Goal: Information Seeking & Learning: Find specific fact

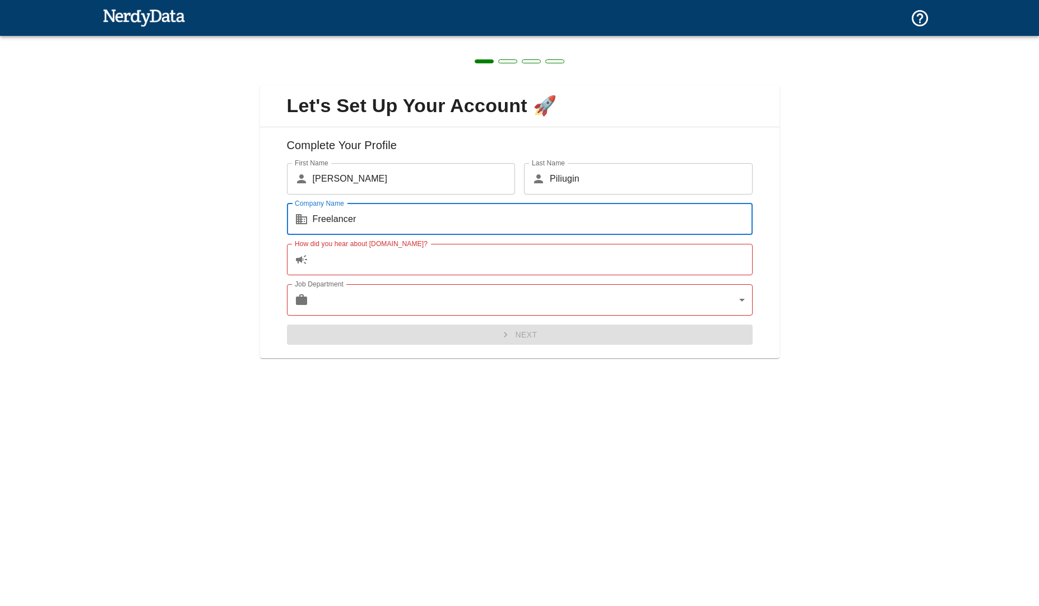
type input "Freelancer"
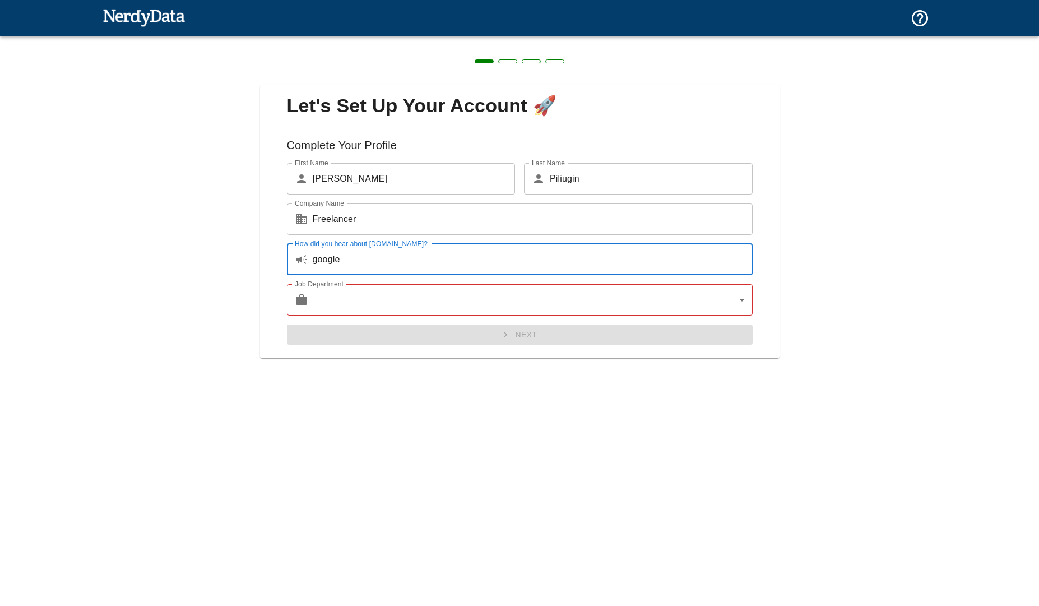
type input "google"
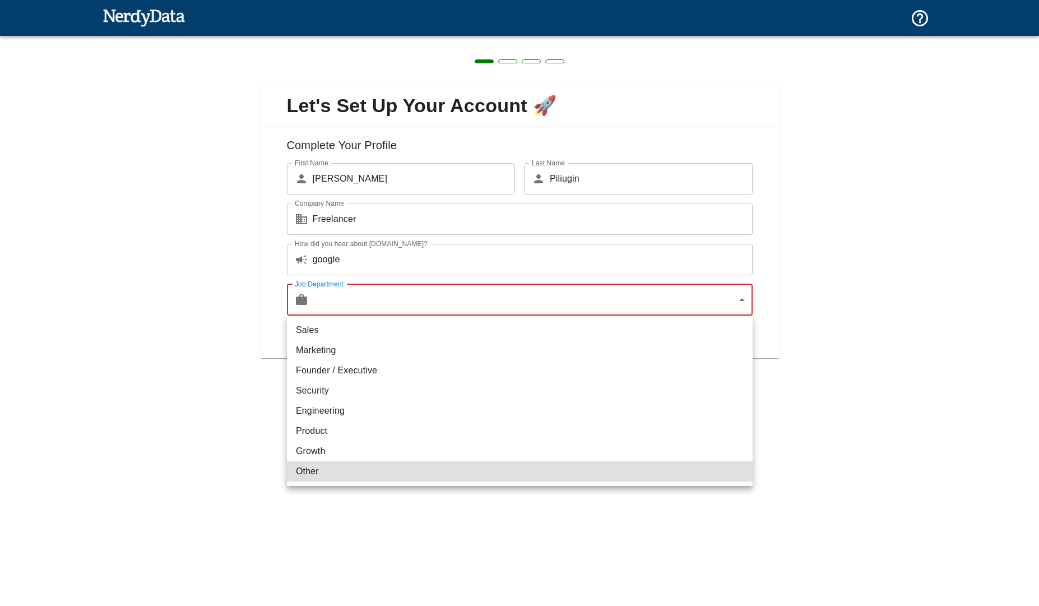
type input "other"
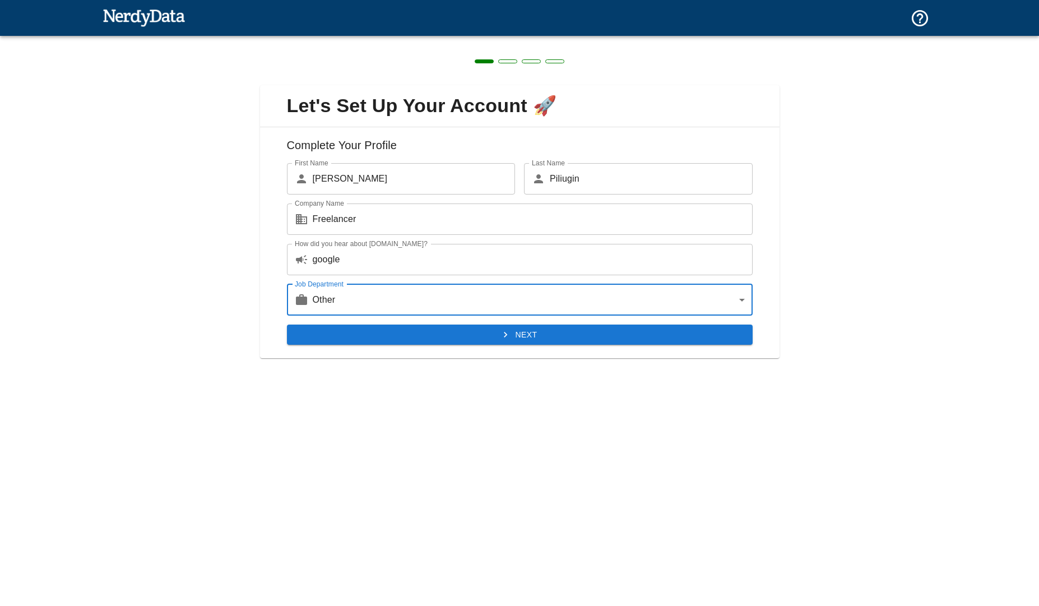
click at [498, 337] on button "Next" at bounding box center [520, 335] width 466 height 21
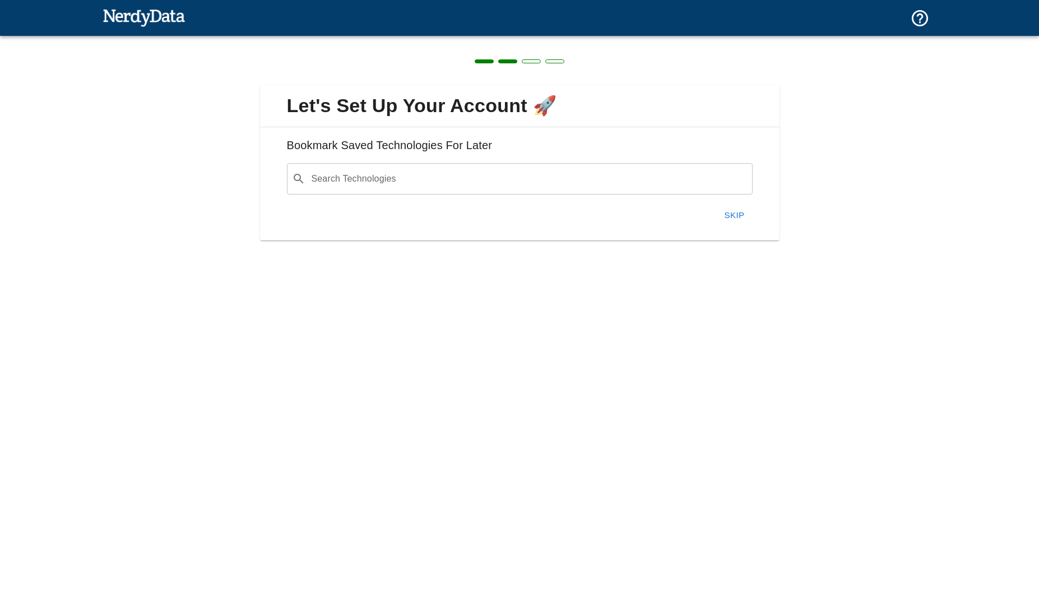
click at [738, 215] on button "Skip" at bounding box center [735, 216] width 36 height 24
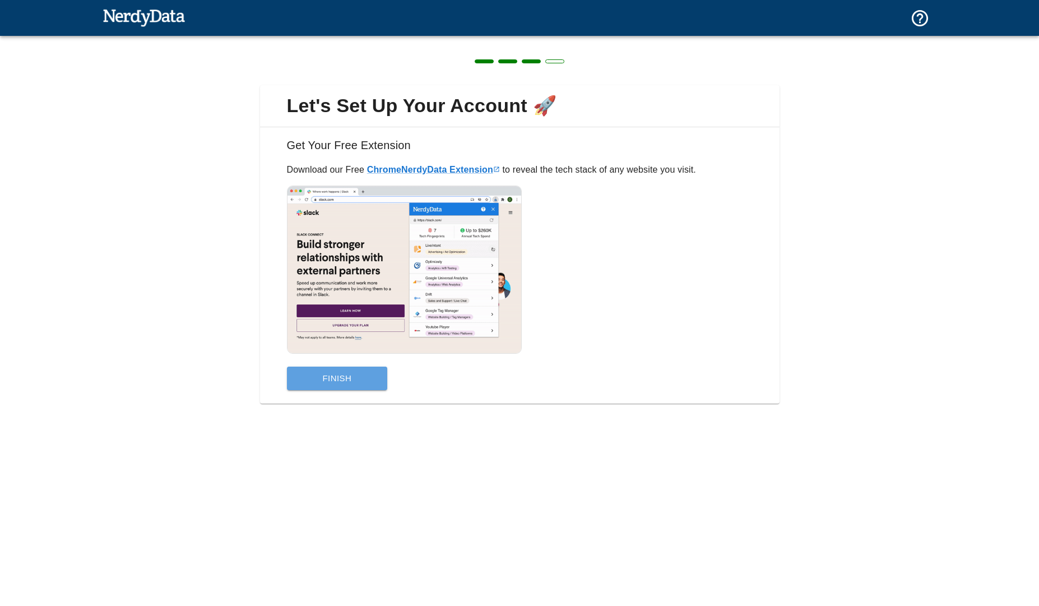
click at [355, 386] on button "Finish" at bounding box center [337, 379] width 101 height 24
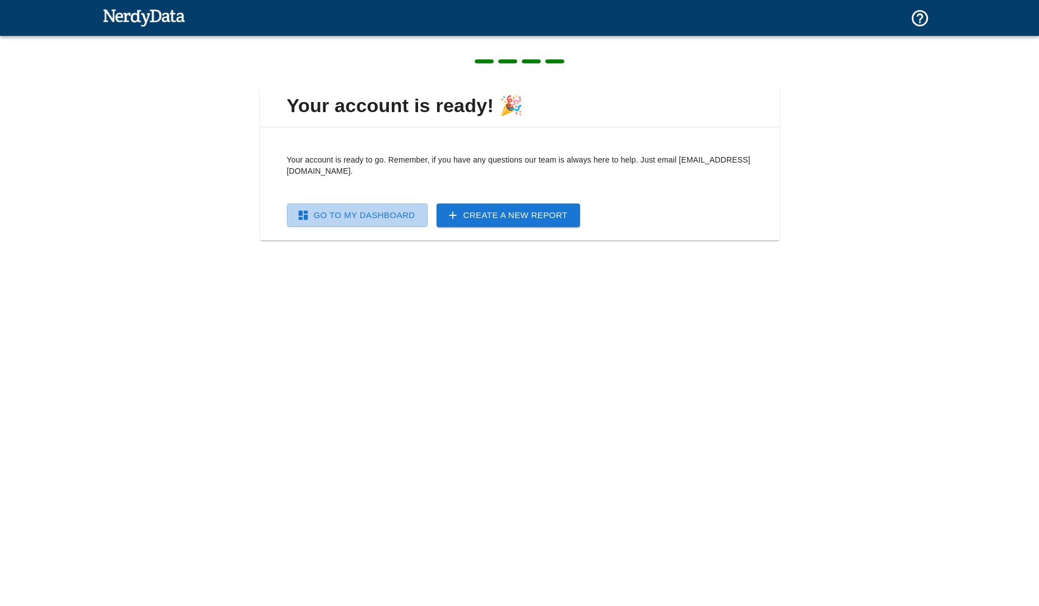
click at [381, 218] on link "Go To My Dashboard" at bounding box center [357, 216] width 141 height 24
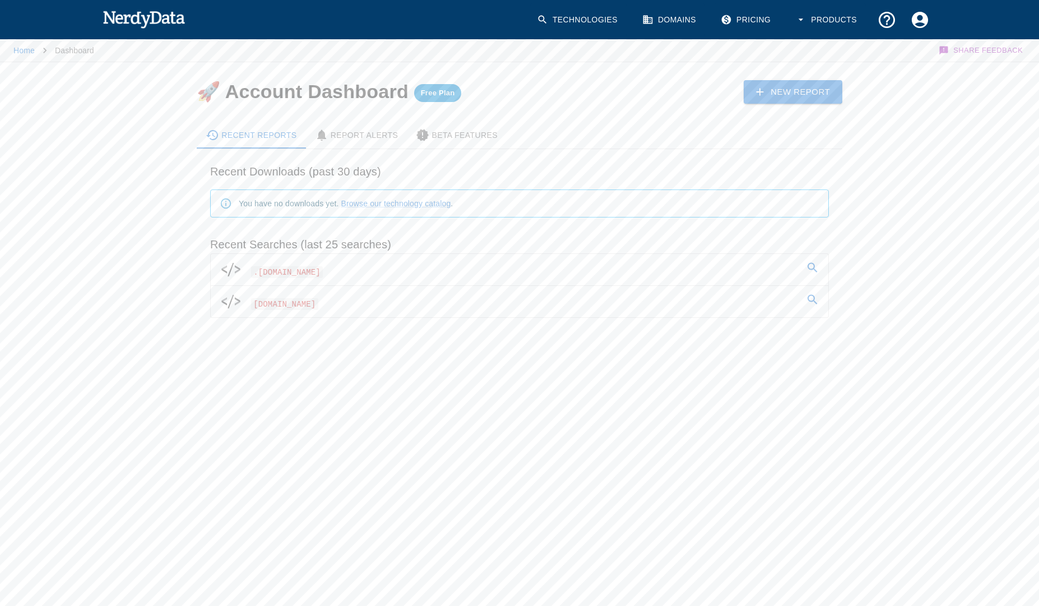
click at [286, 271] on span ".[DOMAIN_NAME]" at bounding box center [287, 272] width 72 height 12
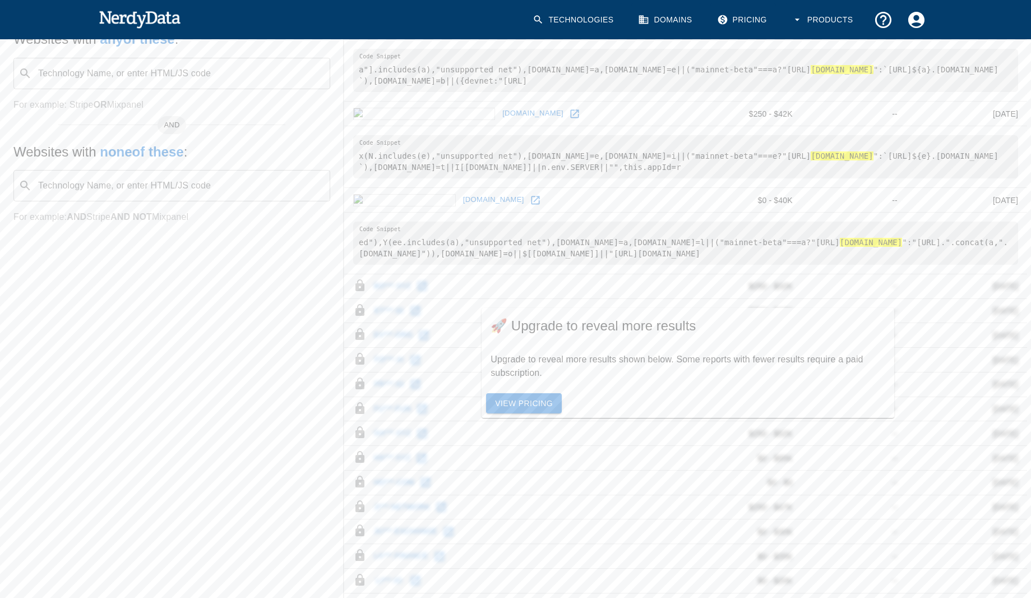
scroll to position [132, 0]
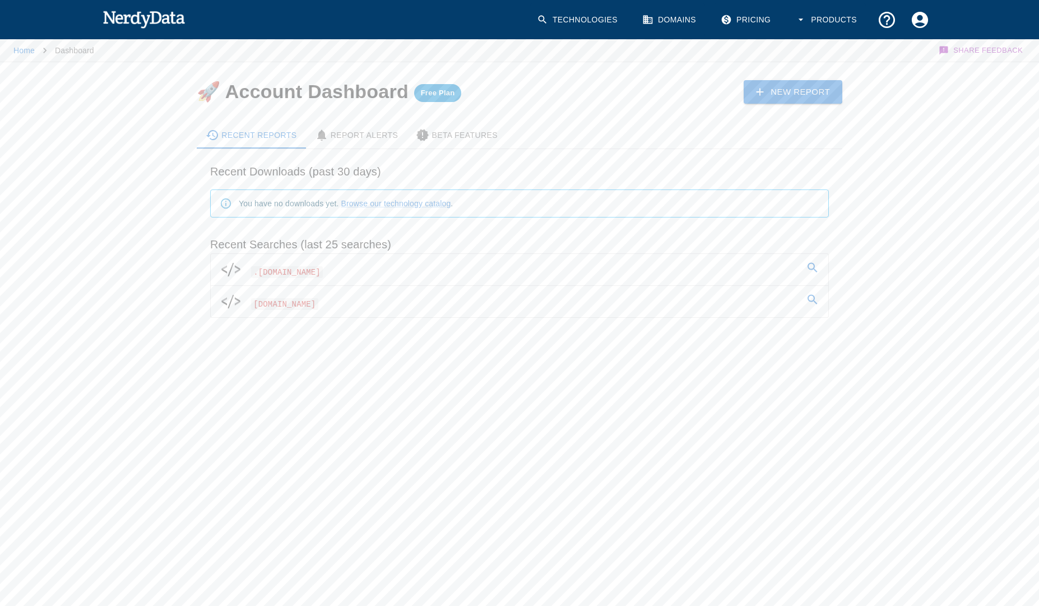
click at [318, 308] on span "[DOMAIN_NAME]" at bounding box center [284, 304] width 67 height 12
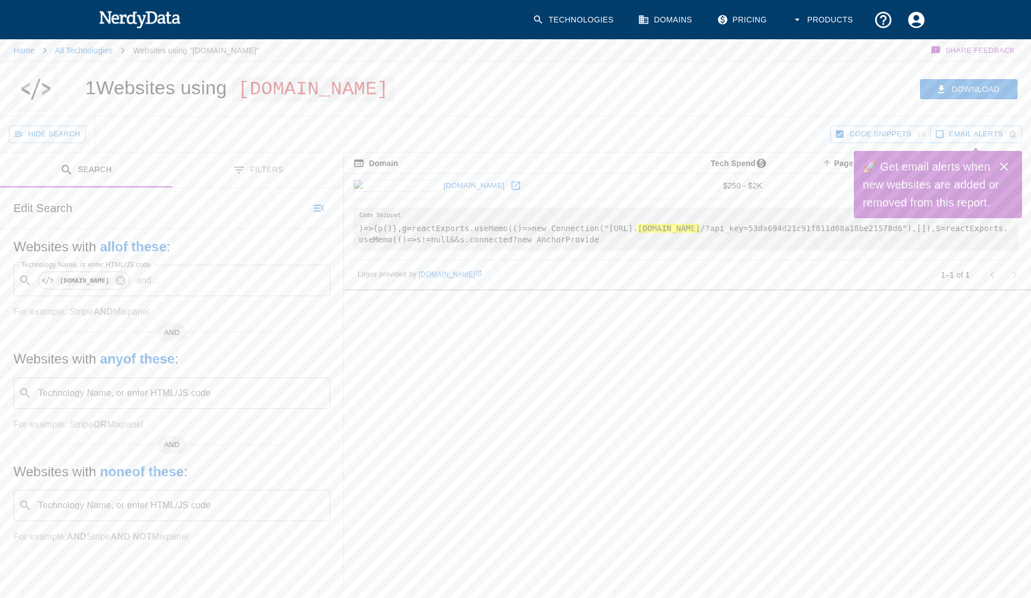
drag, startPoint x: 697, startPoint y: 227, endPoint x: 796, endPoint y: 227, distance: 98.7
click at [701, 227] on hl "[DOMAIN_NAME]" at bounding box center [669, 228] width 63 height 9
copy hl "[DOMAIN_NAME]"
click at [140, 25] on img at bounding box center [140, 19] width 82 height 22
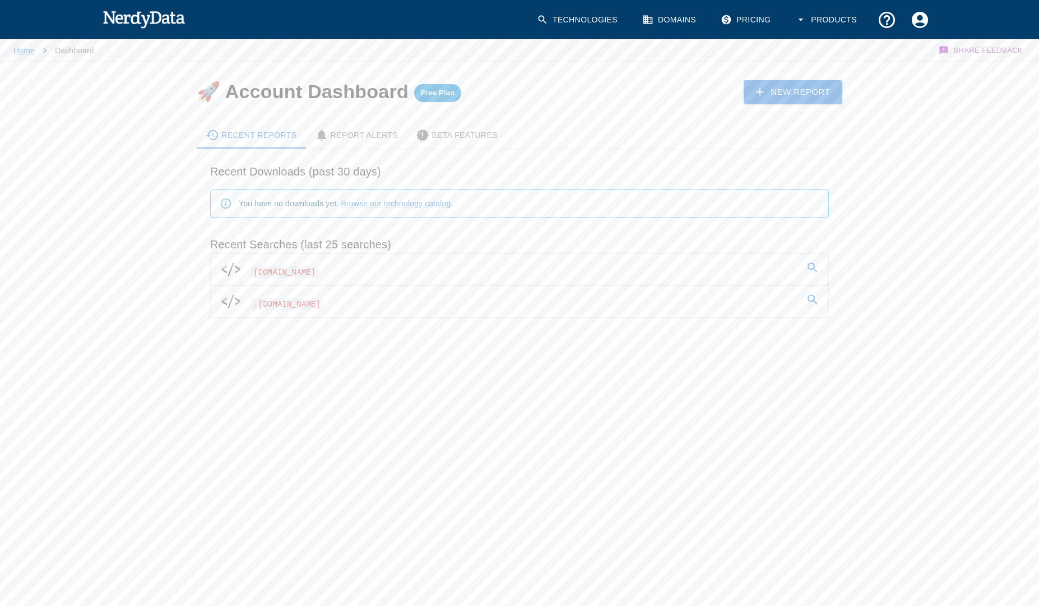
click at [25, 52] on link "Home" at bounding box center [23, 50] width 21 height 9
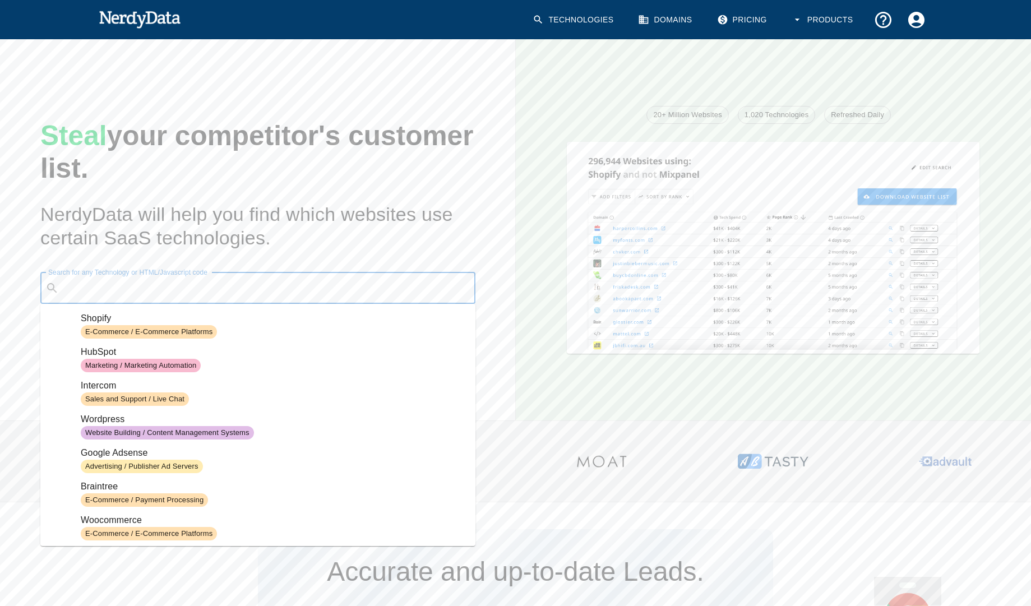
click at [108, 283] on input "Search for any Technology or HTML/Javascript code" at bounding box center [266, 288] width 407 height 21
paste input "[DOMAIN_NAME]"
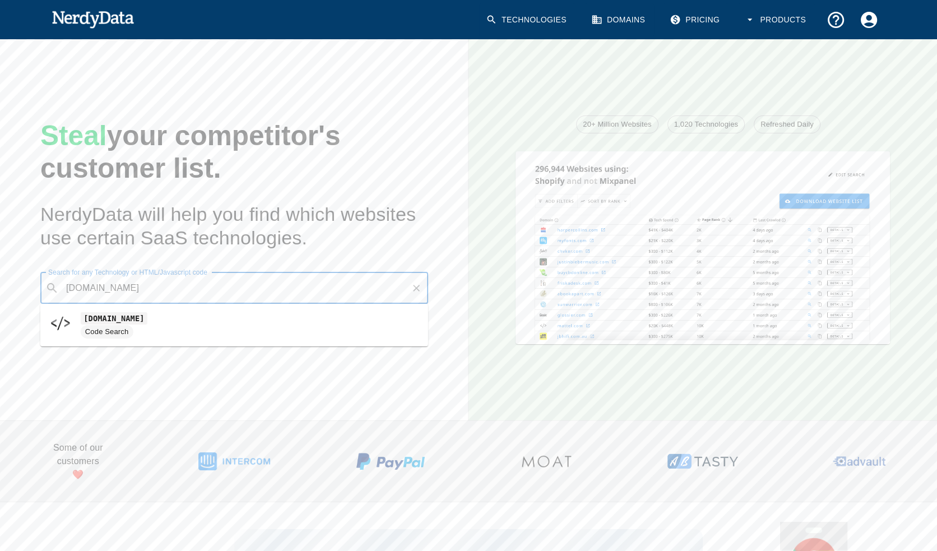
click at [142, 321] on code "[DOMAIN_NAME]" at bounding box center [114, 318] width 67 height 12
type input "[DOMAIN_NAME]"
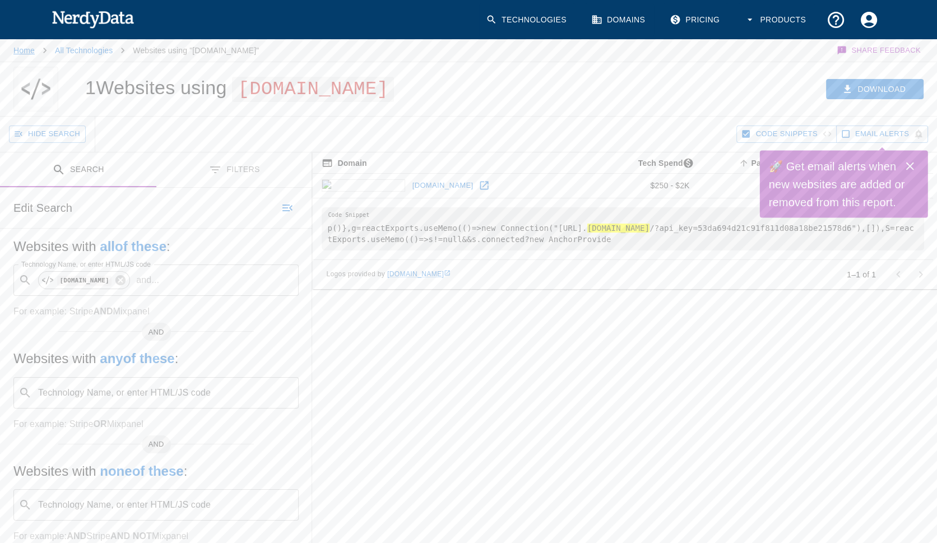
click at [23, 49] on link "Home" at bounding box center [23, 50] width 21 height 9
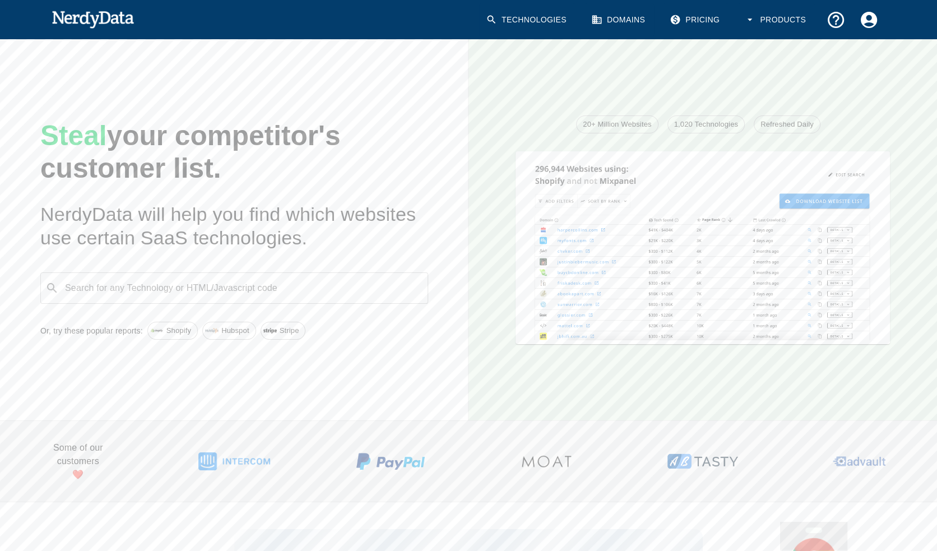
click at [179, 295] on input "Search for any Technology or HTML/Javascript code" at bounding box center [243, 288] width 360 height 21
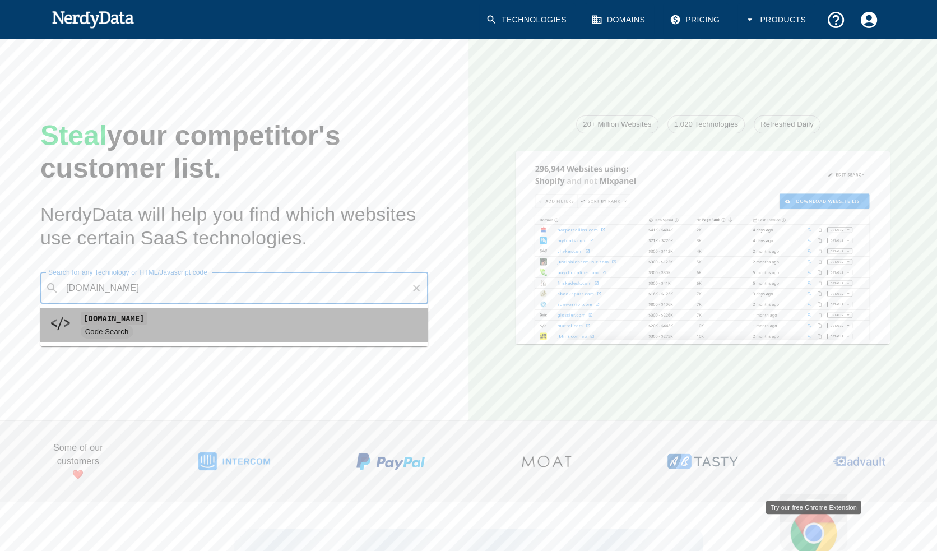
click at [109, 323] on code "[DOMAIN_NAME]" at bounding box center [114, 318] width 67 height 12
type input "[DOMAIN_NAME]"
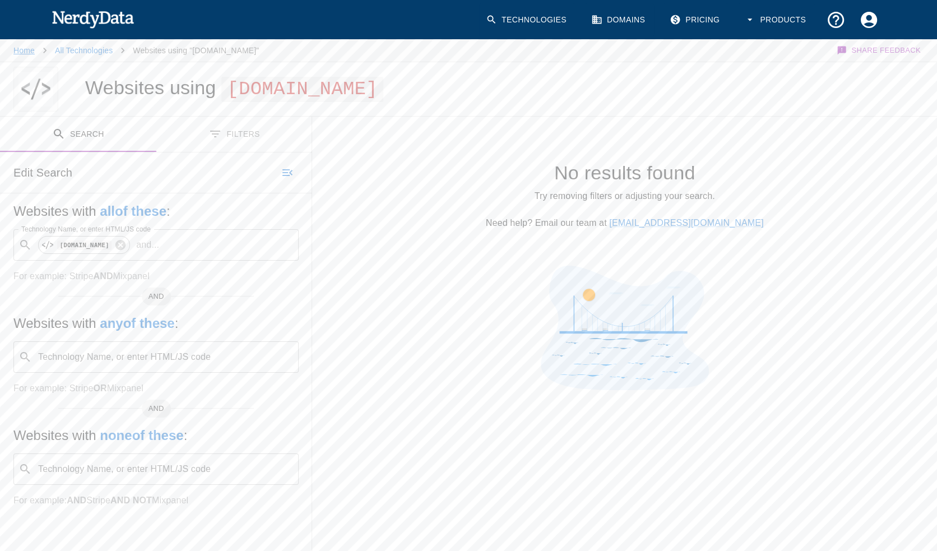
click at [27, 51] on link "Home" at bounding box center [23, 50] width 21 height 9
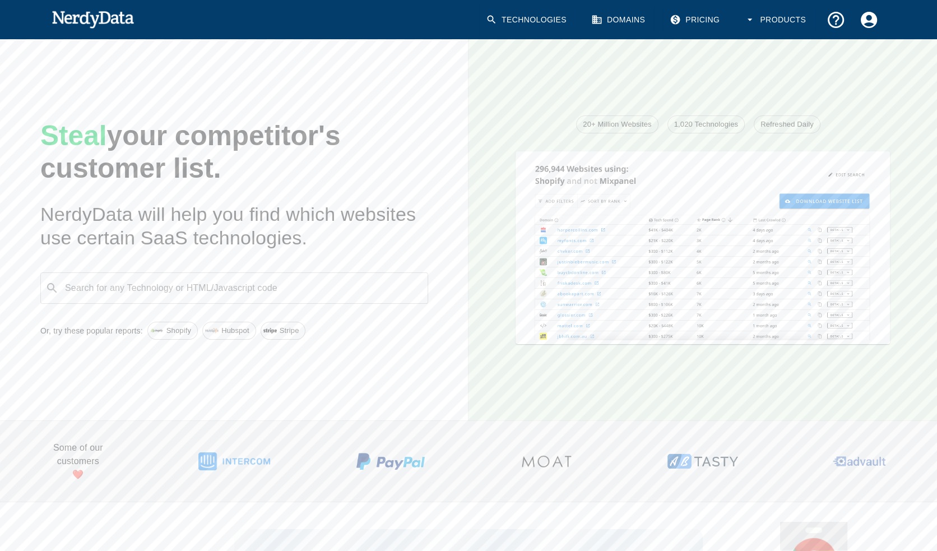
click at [176, 292] on input "Search for any Technology or HTML/Javascript code" at bounding box center [243, 288] width 360 height 21
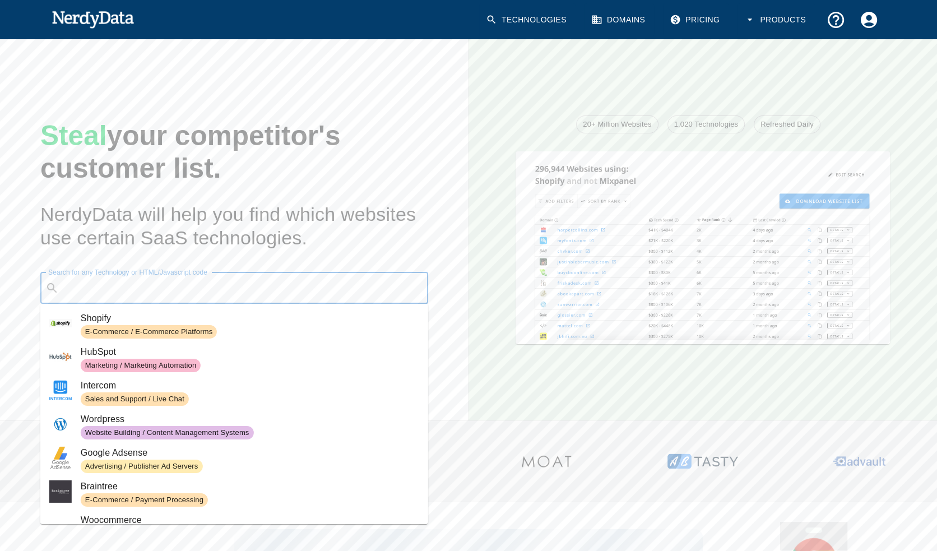
paste input "[DOMAIN_NAME]"
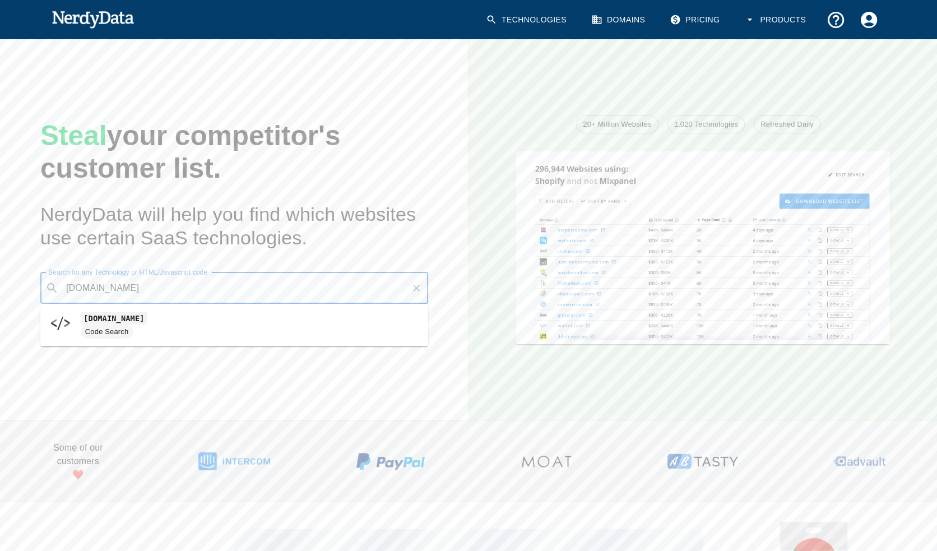
click at [130, 327] on span "Code Search" at bounding box center [107, 332] width 53 height 11
type input "[DOMAIN_NAME]"
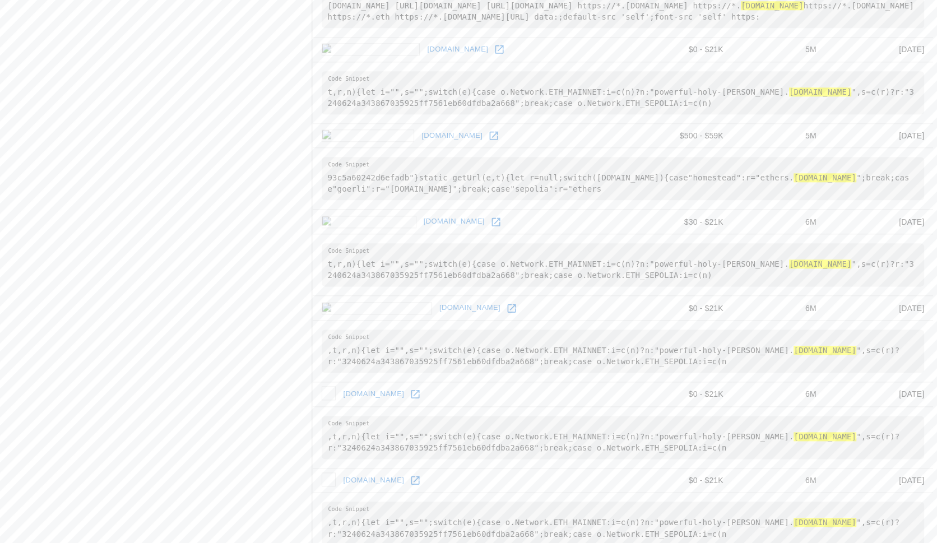
scroll to position [1697, 0]
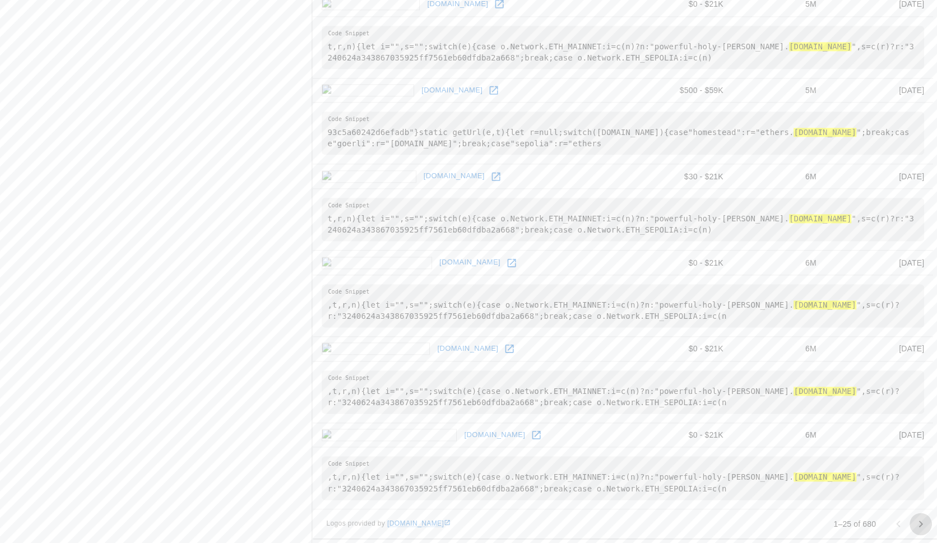
click at [919, 520] on icon "Go to next page" at bounding box center [920, 523] width 13 height 13
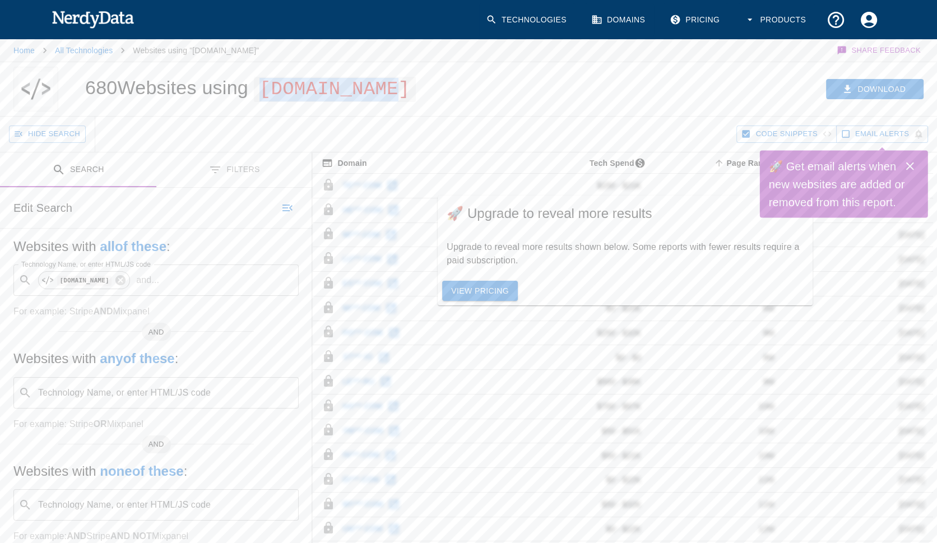
drag, startPoint x: 403, startPoint y: 89, endPoint x: 269, endPoint y: 86, distance: 134.0
click at [270, 86] on span "[DOMAIN_NAME]" at bounding box center [335, 89] width 162 height 25
copy span "[DOMAIN_NAME]"
click at [488, 290] on link "View Pricing" at bounding box center [480, 291] width 76 height 21
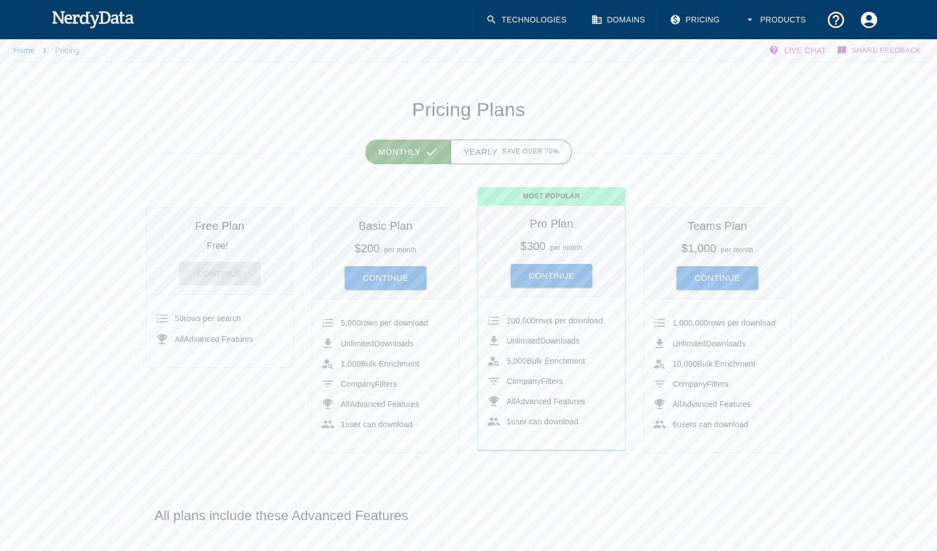
click at [214, 322] on span "50 rows per search" at bounding box center [208, 318] width 66 height 9
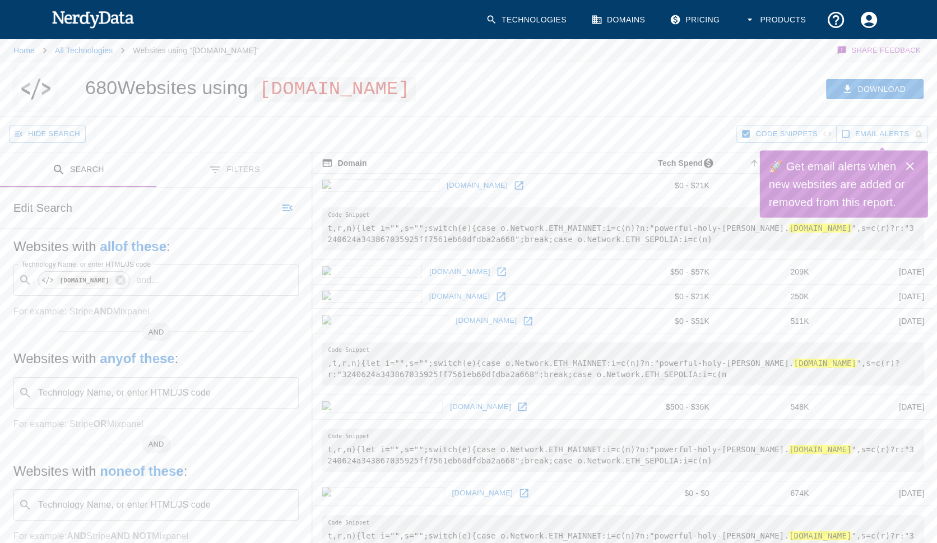
click at [913, 166] on icon "Close" at bounding box center [910, 166] width 13 height 13
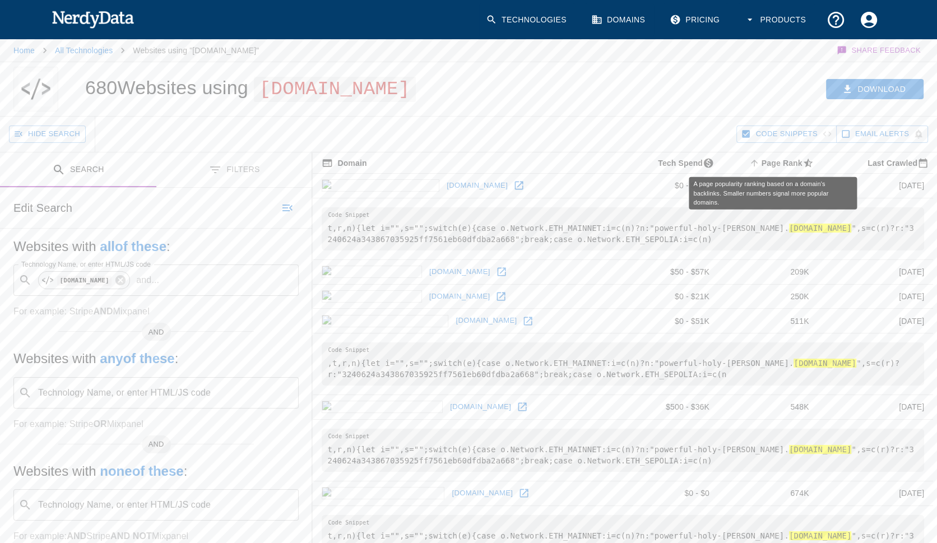
click at [769, 161] on span "Page Rank sorted ascending" at bounding box center [782, 162] width 71 height 13
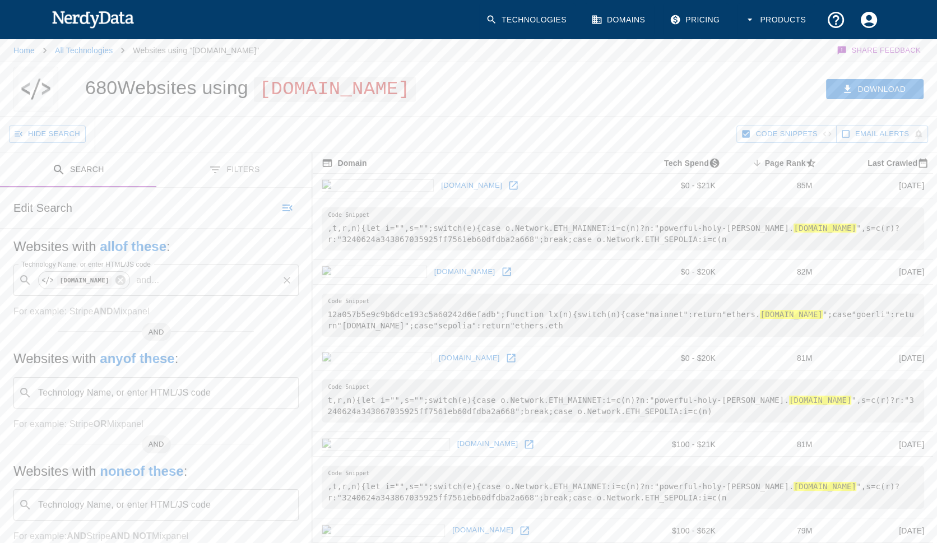
click at [191, 279] on input "Technology Name, or enter HTML/JS code" at bounding box center [220, 280] width 113 height 21
type input "solana"
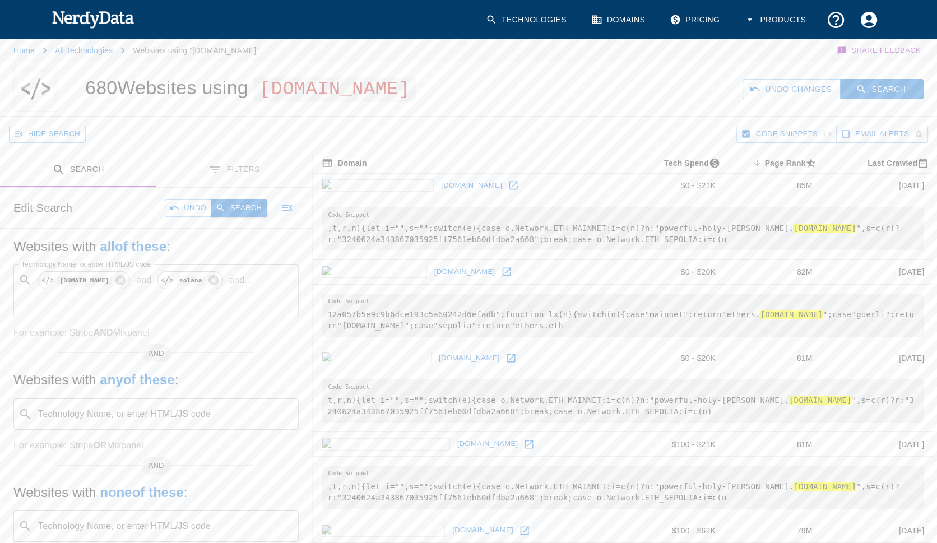
click at [235, 209] on button "Search" at bounding box center [239, 208] width 56 height 17
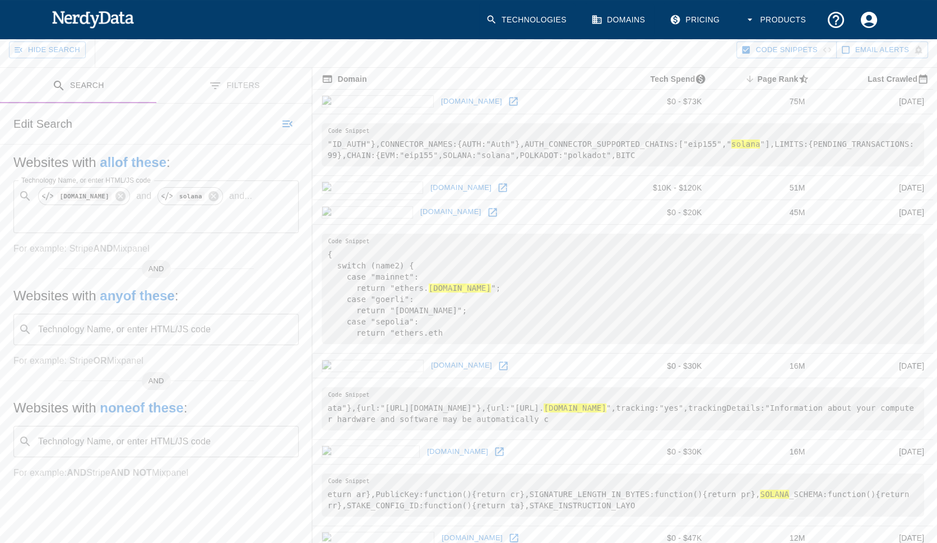
scroll to position [63, 0]
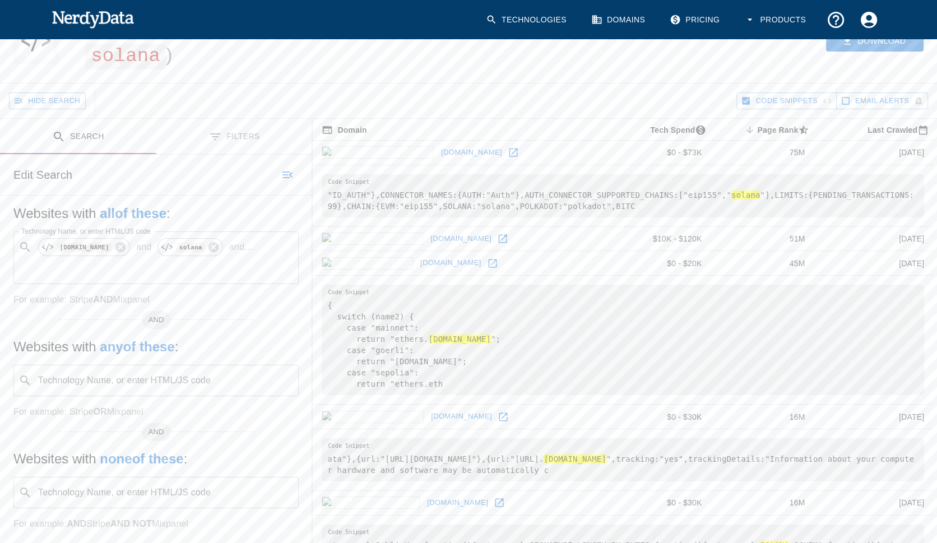
drag, startPoint x: 579, startPoint y: 457, endPoint x: 722, endPoint y: 459, distance: 142.4
click at [722, 459] on pre "ata"},{url:"[URL][DOMAIN_NAME]"},{url:"[URL]. [DOMAIN_NAME] ",tracking:"yes",tr…" at bounding box center [623, 459] width 603 height 43
copy pre "rpc-mainnet.matic. [DOMAIN_NAME]"
click at [210, 246] on icon at bounding box center [213, 247] width 12 height 12
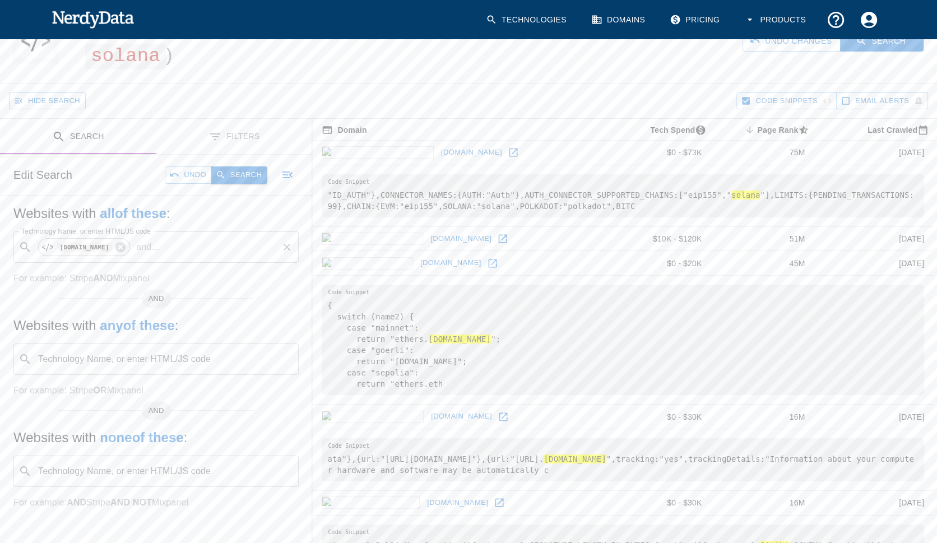
click at [242, 177] on button "Search" at bounding box center [239, 175] width 56 height 17
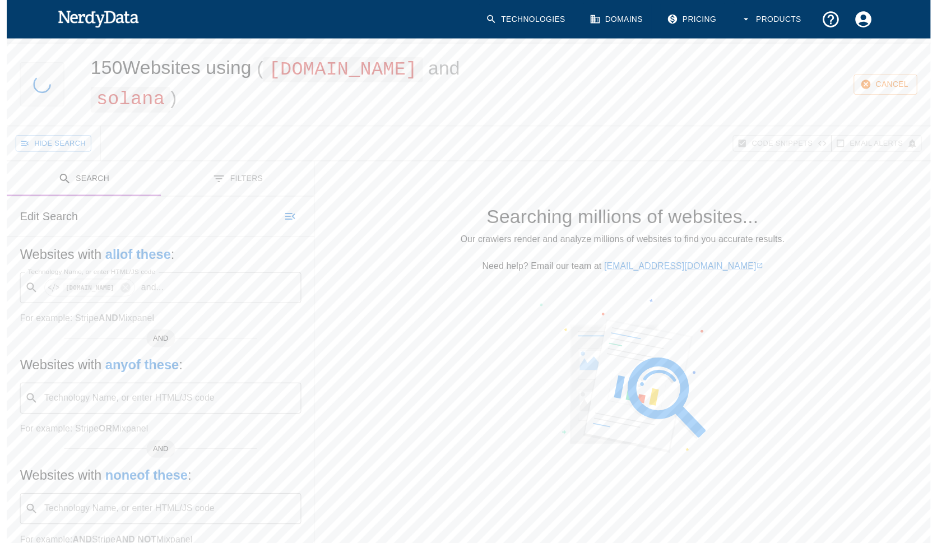
scroll to position [0, 0]
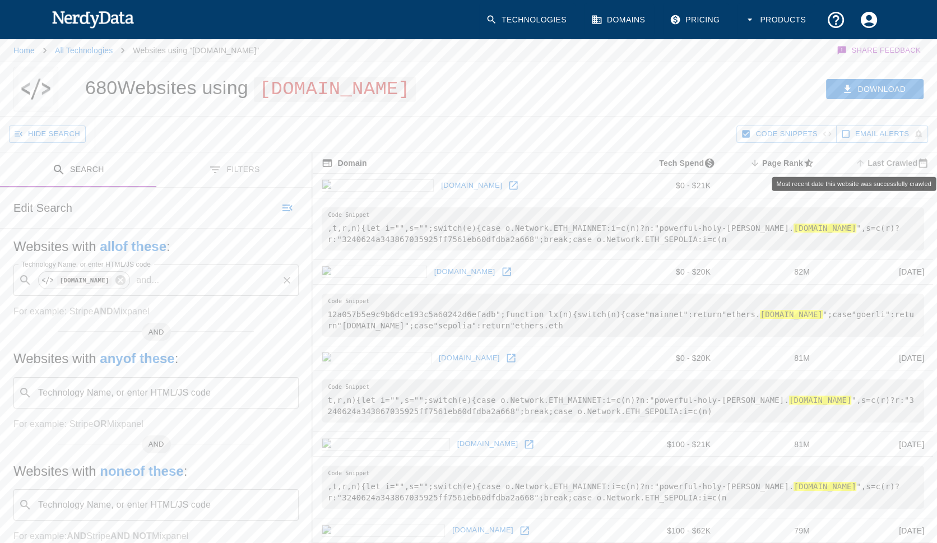
click at [896, 164] on span "Last Crawled" at bounding box center [893, 162] width 80 height 13
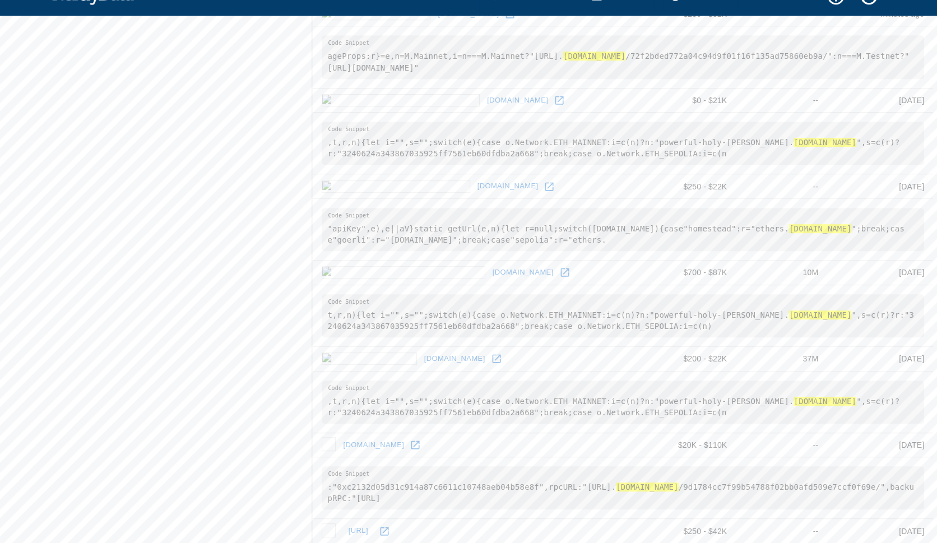
scroll to position [611, 0]
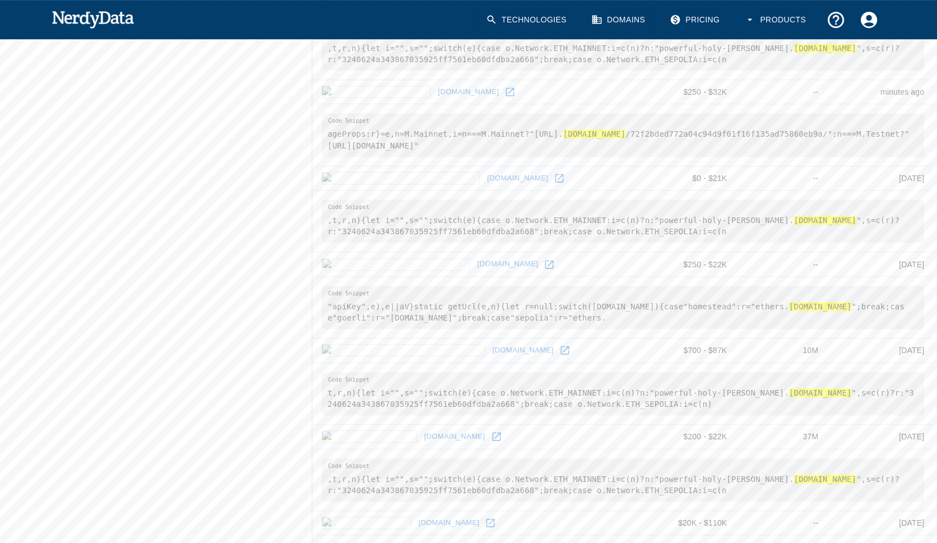
drag, startPoint x: 690, startPoint y: 135, endPoint x: 817, endPoint y: 132, distance: 127.9
click at [817, 132] on pre "ageProps:r}=e,n=M.Mainnet,i=n===M.Mainnet?"[URL]. [DOMAIN_NAME] /72f2bded772a04…" at bounding box center [623, 134] width 603 height 43
copy pre "solana-mainnet. [DOMAIN_NAME]"
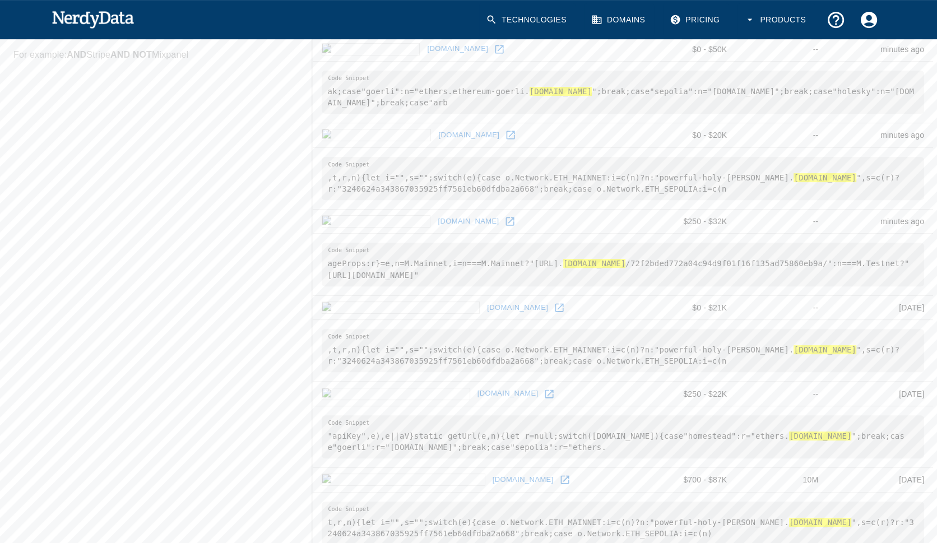
scroll to position [0, 0]
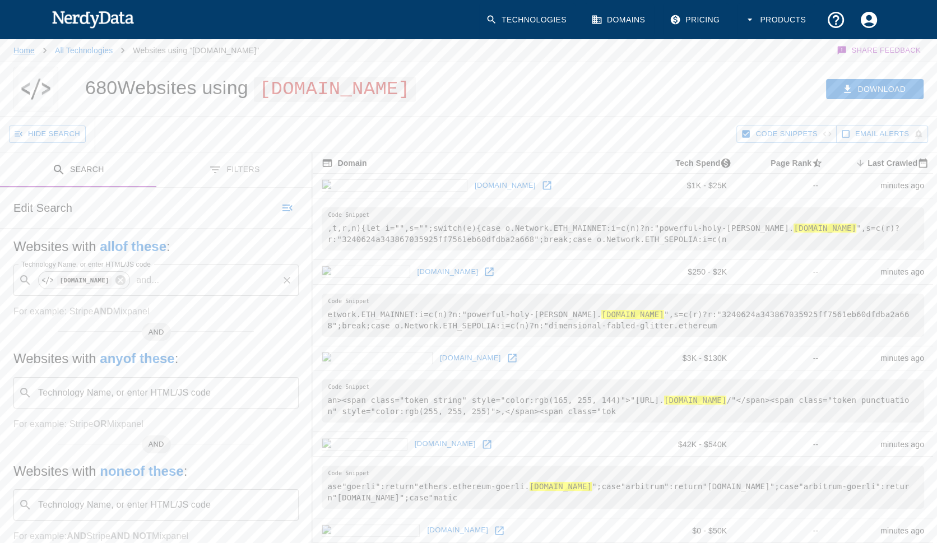
click at [26, 52] on link "Home" at bounding box center [23, 50] width 21 height 9
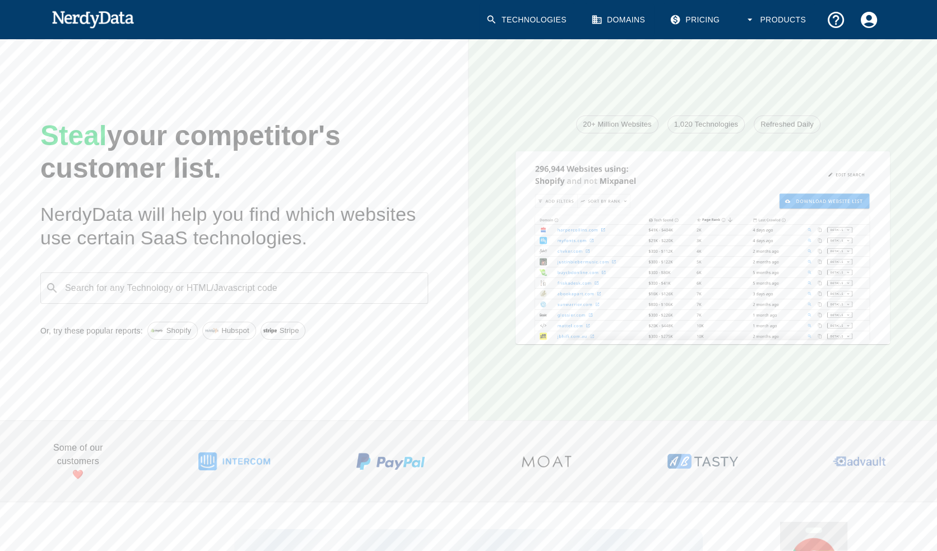
click at [155, 285] on div "Search for any Technology or HTML/Javascript code ​ Search for any Technology o…" at bounding box center [234, 287] width 388 height 31
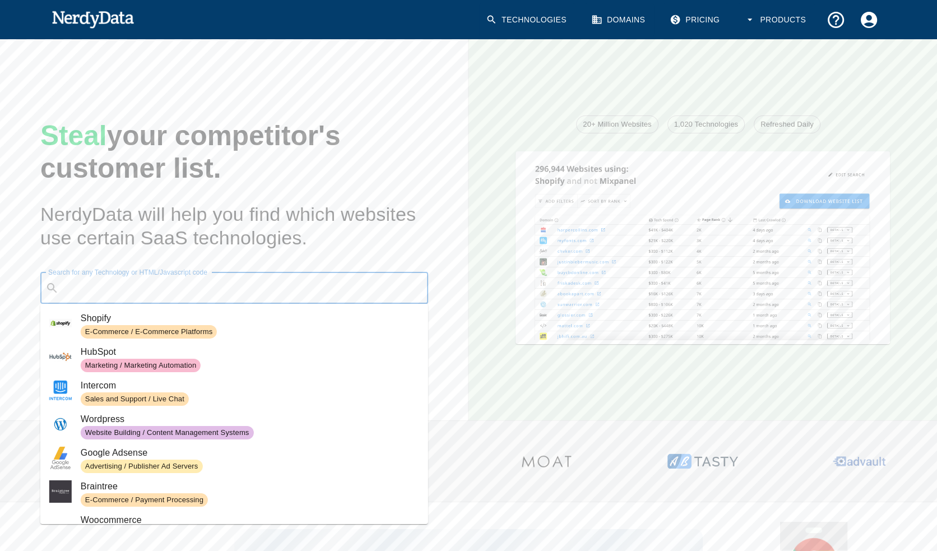
paste input "[DOMAIN_NAME]"
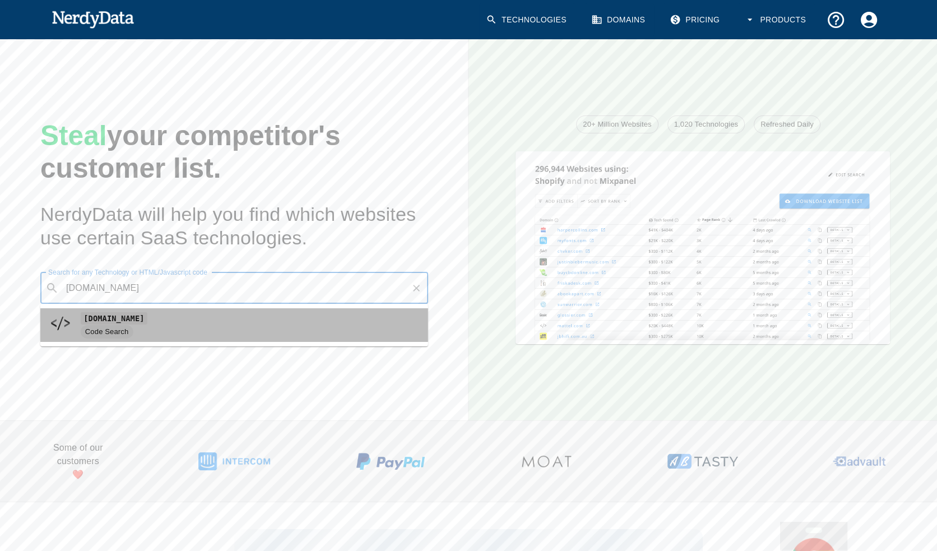
click at [136, 325] on span "Code Search" at bounding box center [250, 331] width 339 height 13
type input "[DOMAIN_NAME]"
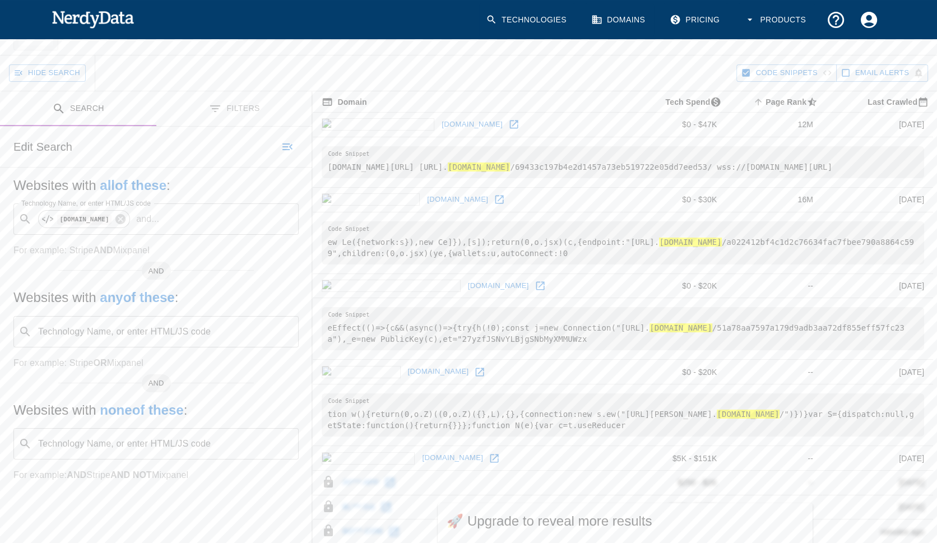
scroll to position [122, 0]
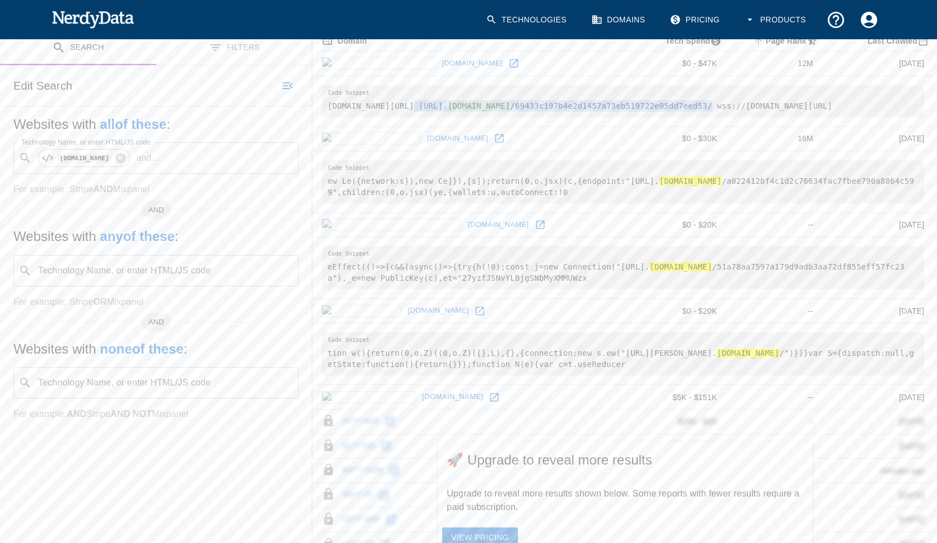
drag, startPoint x: 415, startPoint y: 127, endPoint x: 870, endPoint y: 124, distance: 454.7
click at [870, 117] on pre "[DOMAIN_NAME][URL] [URL]. [DOMAIN_NAME] /69433c197b4e2d1457a73eb519722e05dd7eed…" at bounding box center [623, 101] width 603 height 32
copy pre "[URL]. [DOMAIN_NAME] /69433c197b4e2d1457a73eb519722e05dd7eed53/"
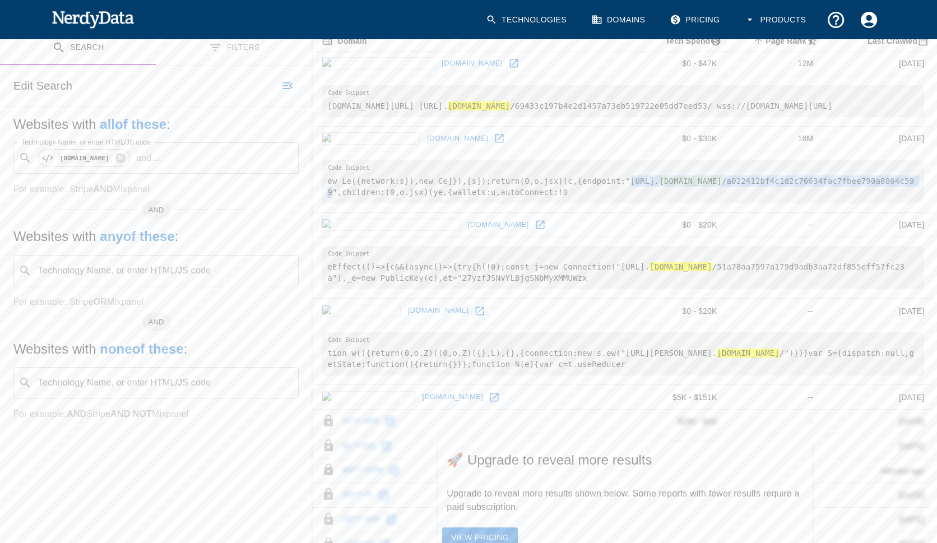
drag, startPoint x: 631, startPoint y: 216, endPoint x: 497, endPoint y: 228, distance: 134.5
click at [497, 204] on pre "ew Le({network:s}),new Ce]}),[s]);return(0,o.jsx)(c,{endpoint:"[URL]. [DOMAIN_N…" at bounding box center [623, 181] width 603 height 43
copy pre "[URL]. [DOMAIN_NAME] /a022412bf4c1d2c76634fac7fbee790a8864c599"
drag, startPoint x: 621, startPoint y: 301, endPoint x: 475, endPoint y: 309, distance: 146.0
click at [475, 289] on pre "eEffect(()=>{c&&(async()=>{try{h(!0);const j=new Connection("[URL]. [DOMAIN_NAM…" at bounding box center [623, 267] width 603 height 43
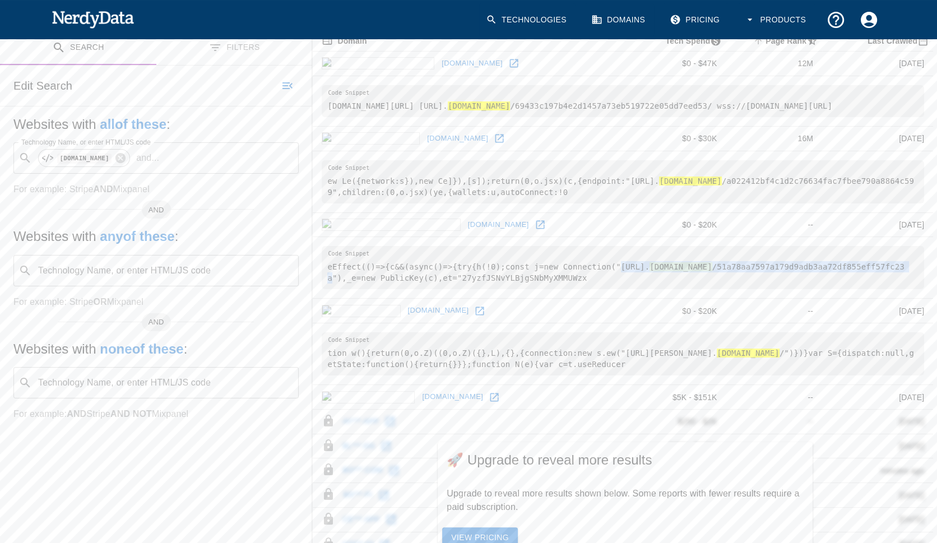
copy pre "[URL]. [DOMAIN_NAME] /51a78aa7597a179d9adb3aa72df855eff57fc23a"
drag, startPoint x: 627, startPoint y: 387, endPoint x: 895, endPoint y: 382, distance: 268.6
click at [895, 376] on pre "tion w(){return(0,o.Z)((0,o.Z)({},L),{},{connection:new s.ew("[URL][PERSON_NAME…" at bounding box center [623, 353] width 603 height 43
copy pre "[URL][PERSON_NAME]. [DOMAIN_NAME] /"
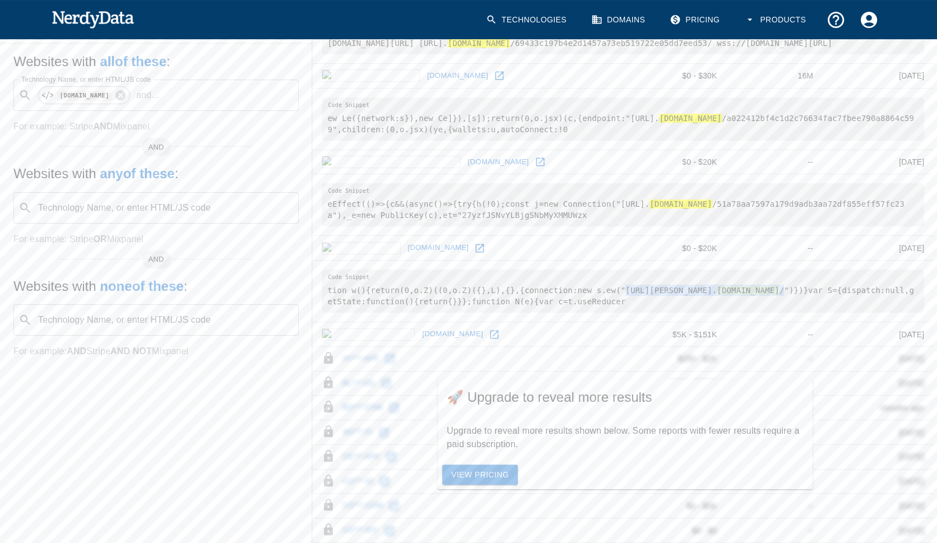
scroll to position [0, 0]
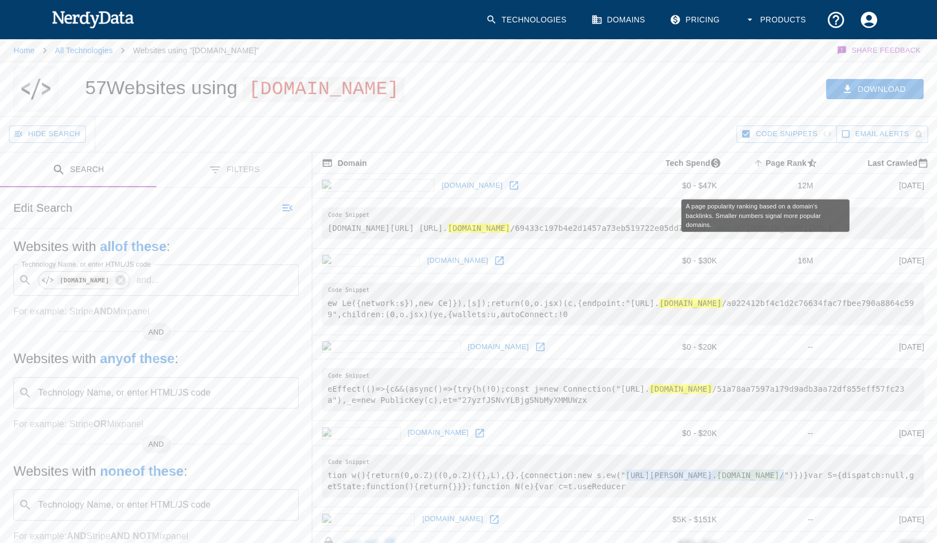
click at [758, 170] on span "Page Rank sorted ascending" at bounding box center [786, 162] width 71 height 13
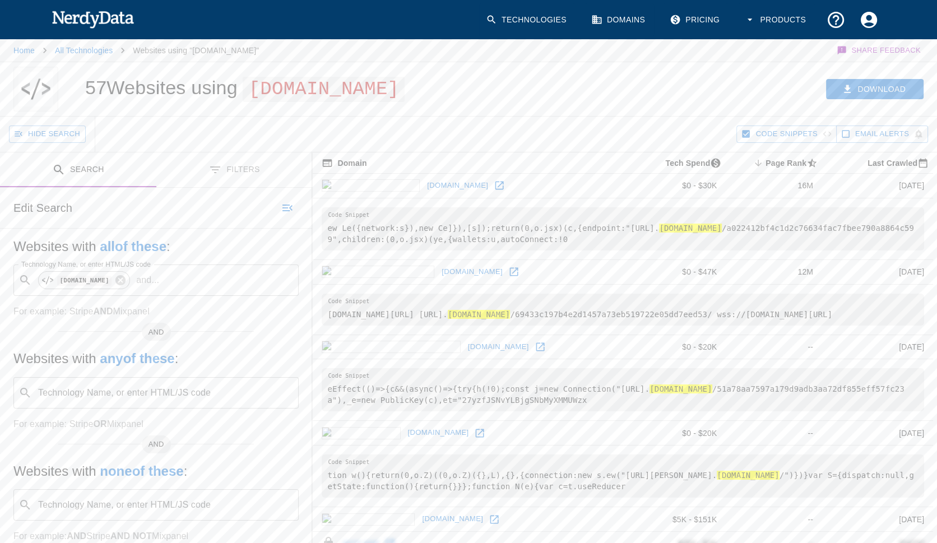
drag, startPoint x: 404, startPoint y: 111, endPoint x: 77, endPoint y: 114, distance: 327.4
click at [77, 114] on div "57 Websites using [DOMAIN_NAME]" at bounding box center [288, 89] width 433 height 54
copy span "[DOMAIN_NAME]"
click at [875, 20] on icon "Account Settings" at bounding box center [869, 19] width 16 height 16
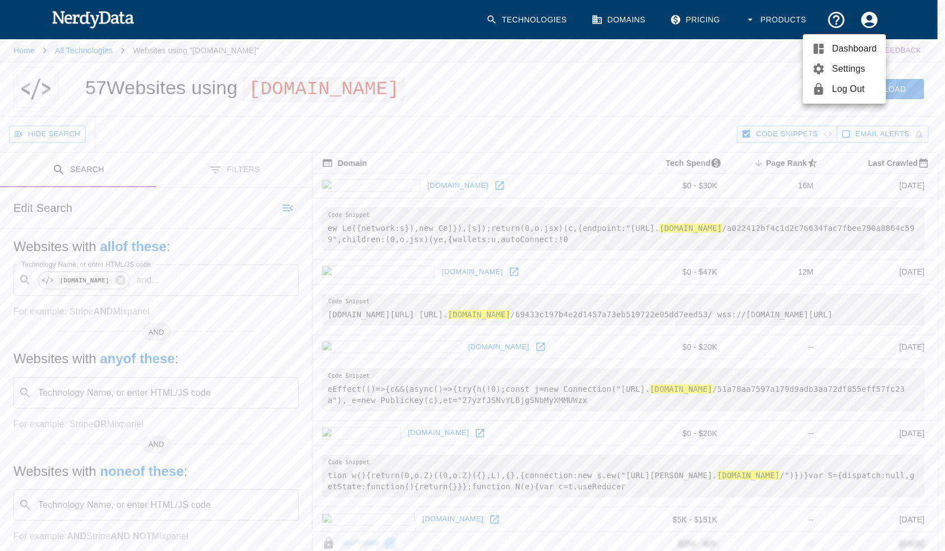
drag, startPoint x: 22, startPoint y: 50, endPoint x: 11, endPoint y: 77, distance: 29.4
click at [11, 77] on div at bounding box center [472, 275] width 945 height 551
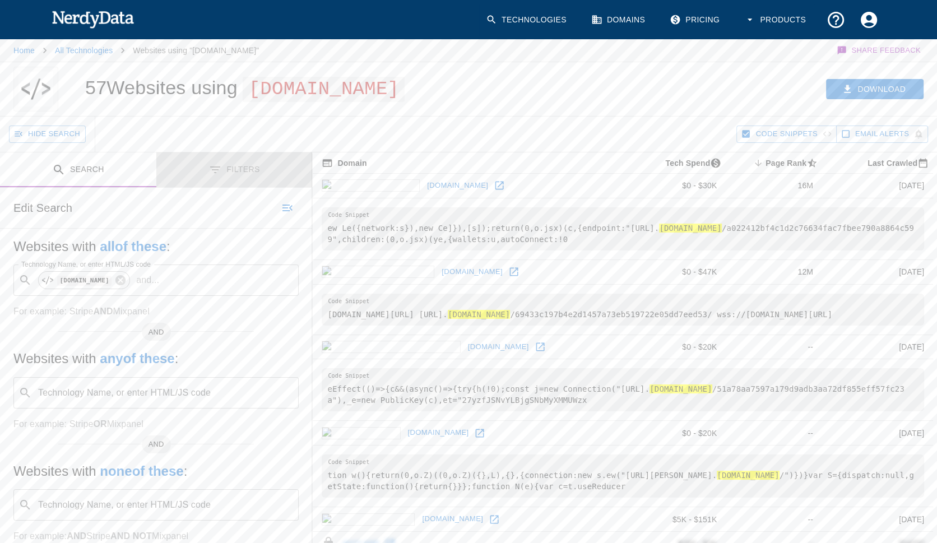
click at [241, 188] on button "Filters" at bounding box center [234, 169] width 156 height 35
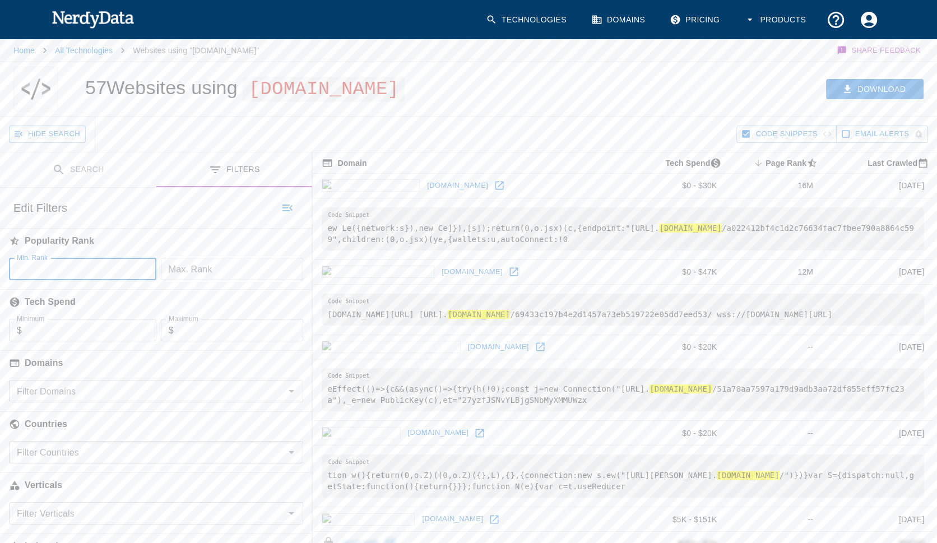
click at [95, 280] on input "Min. Rank" at bounding box center [82, 269] width 147 height 22
type input "1"
click at [242, 217] on button "Search" at bounding box center [239, 208] width 56 height 17
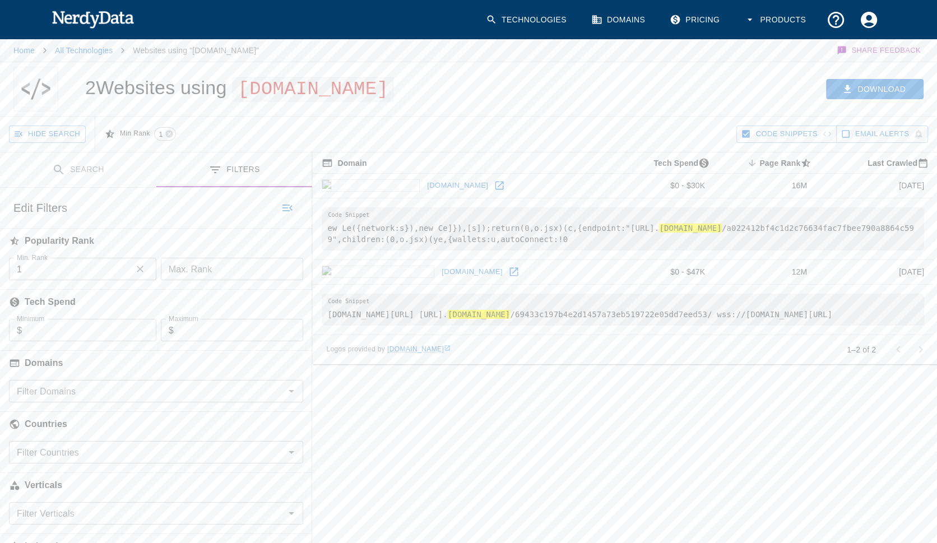
click at [145, 278] on button "button" at bounding box center [140, 269] width 17 height 17
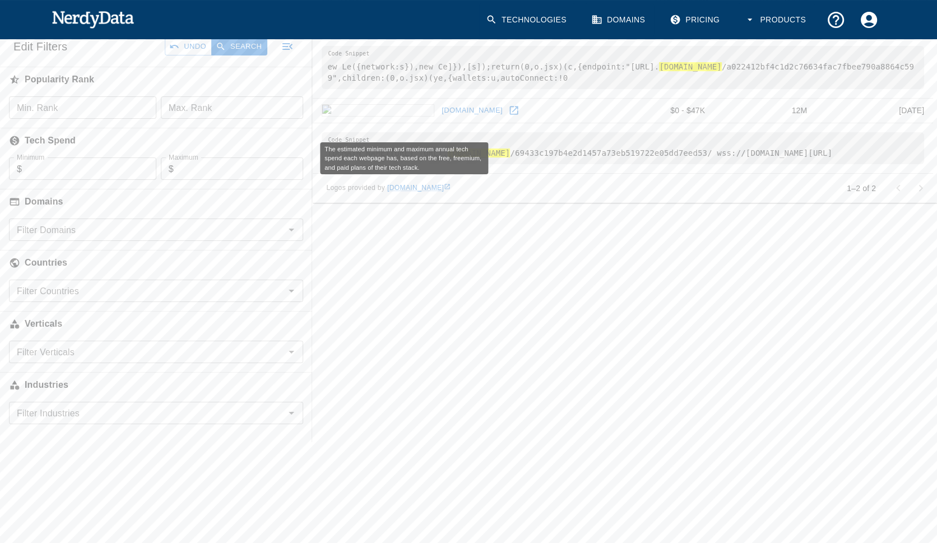
scroll to position [183, 0]
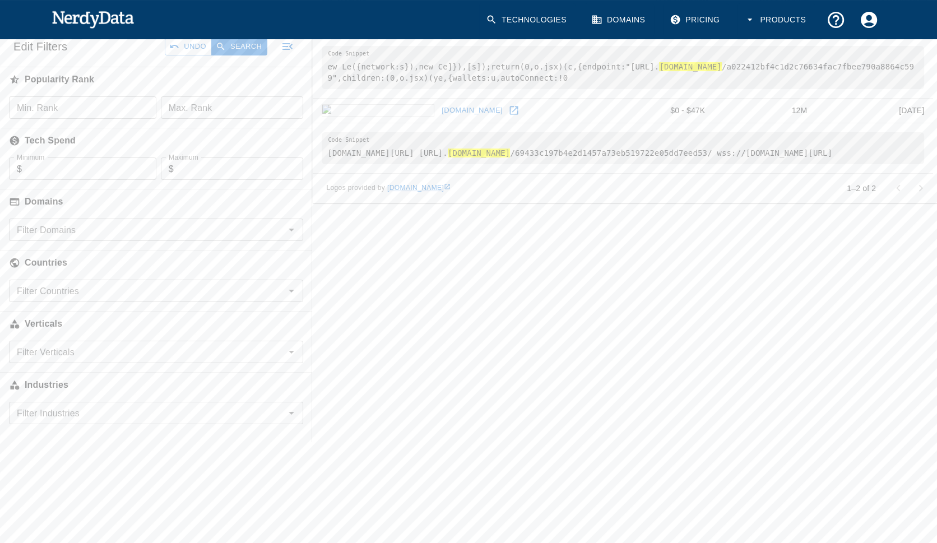
click at [293, 229] on icon "Open" at bounding box center [291, 229] width 13 height 13
click at [283, 203] on h6 "Domains" at bounding box center [156, 201] width 312 height 25
click at [295, 348] on icon "Open" at bounding box center [291, 351] width 13 height 13
click at [282, 322] on h6 "Verticals" at bounding box center [156, 324] width 312 height 25
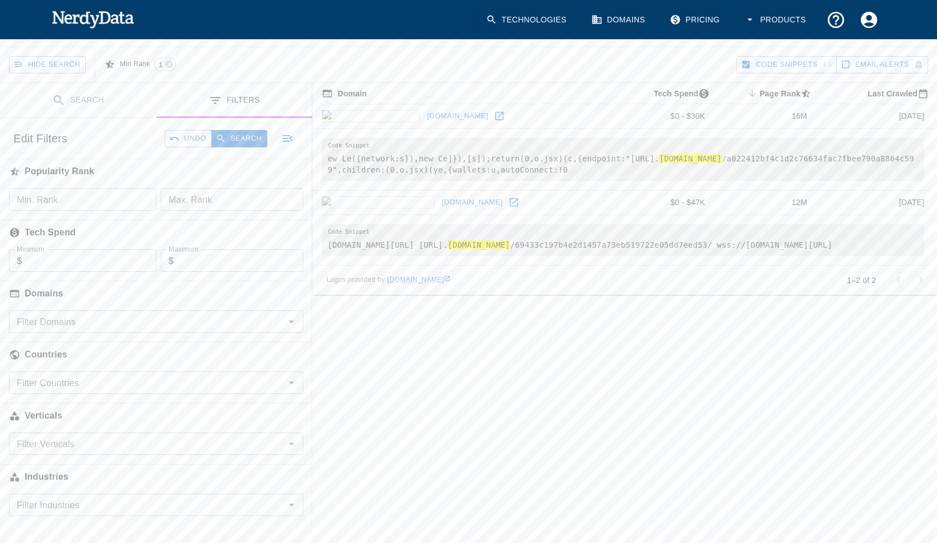
scroll to position [0, 0]
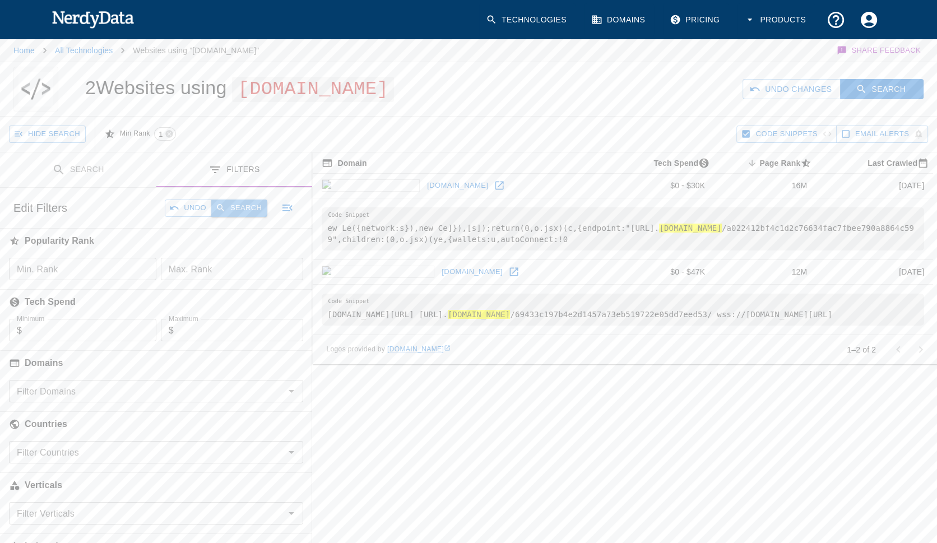
click at [243, 217] on button "Search" at bounding box center [239, 208] width 56 height 17
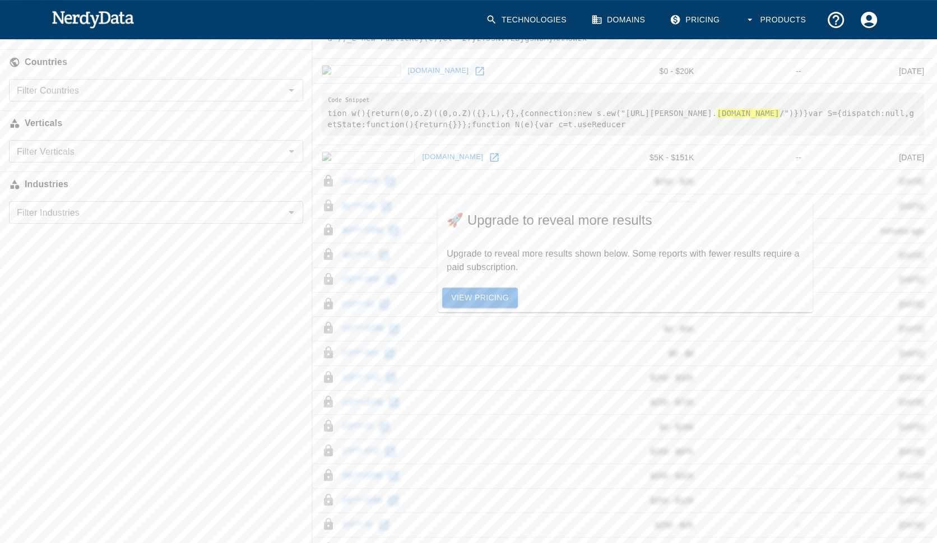
scroll to position [367, 0]
click at [292, 215] on icon "Open" at bounding box center [291, 207] width 13 height 13
click at [292, 215] on icon "Close" at bounding box center [291, 207] width 13 height 13
click at [296, 154] on icon "Open" at bounding box center [291, 146] width 13 height 13
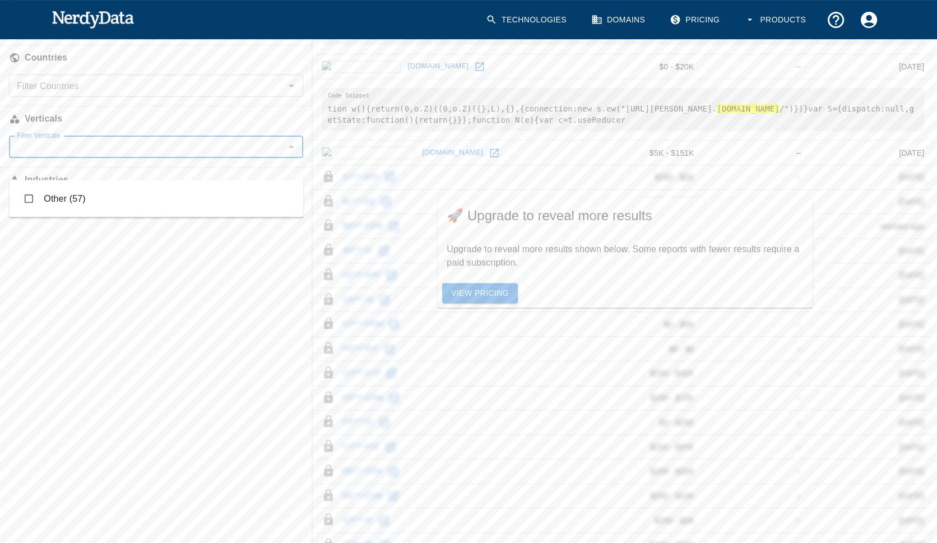
click at [296, 154] on icon "Close" at bounding box center [291, 146] width 13 height 13
click at [292, 93] on icon "Open" at bounding box center [291, 85] width 13 height 13
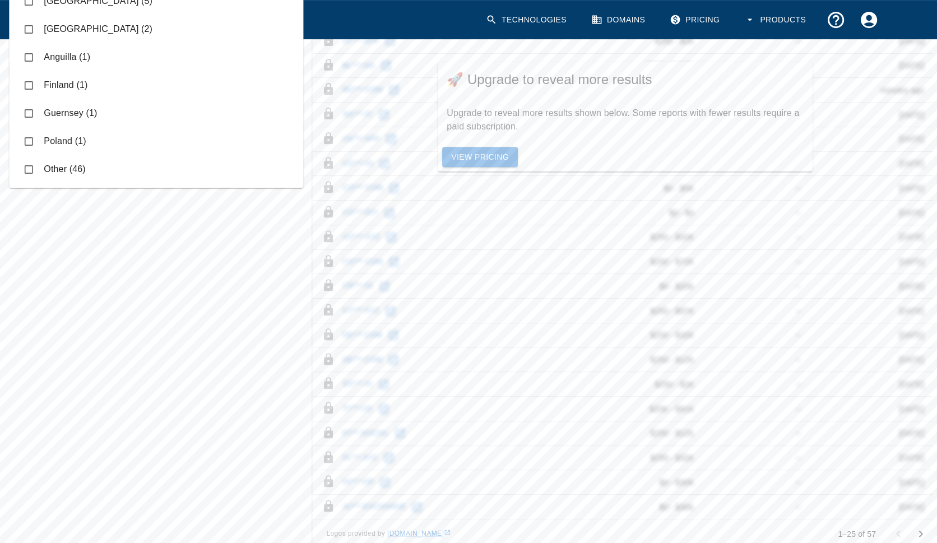
scroll to position [303, 0]
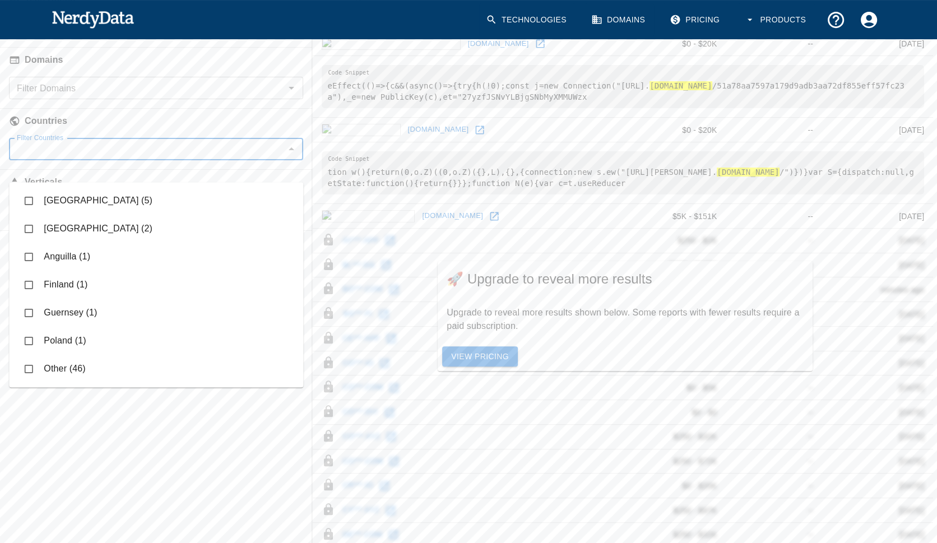
click at [27, 200] on input "checkbox" at bounding box center [28, 200] width 21 height 21
checkbox input "true"
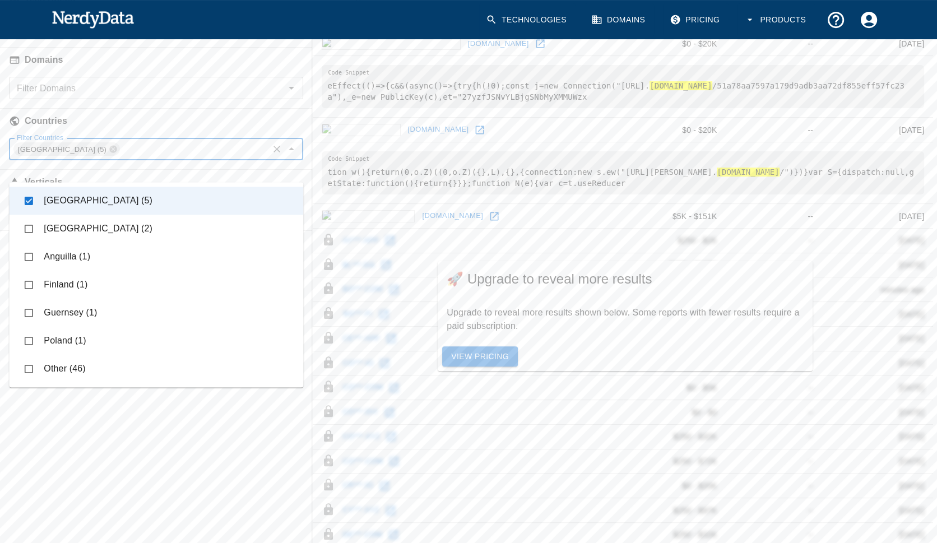
click at [27, 229] on input "checkbox" at bounding box center [28, 228] width 21 height 21
checkbox input "true"
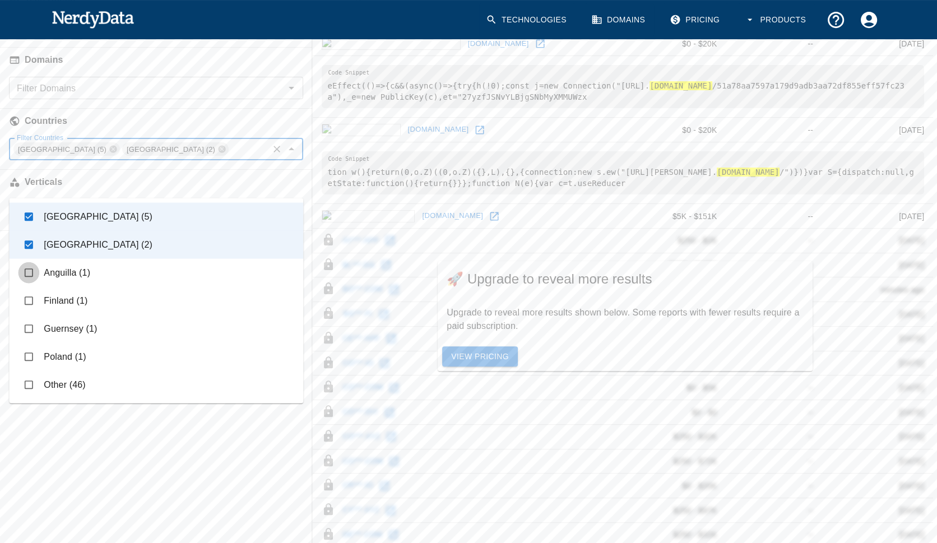
click at [26, 273] on input "checkbox" at bounding box center [28, 272] width 21 height 21
checkbox input "true"
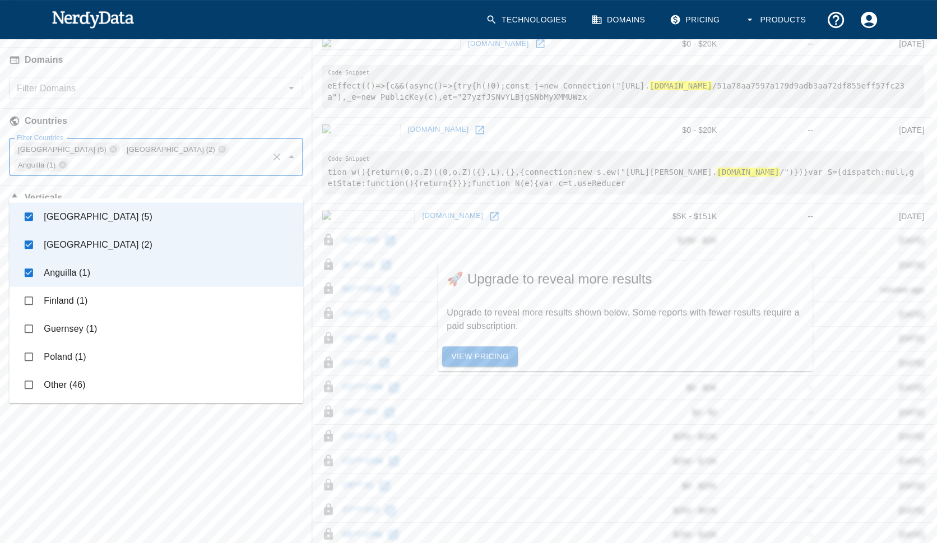
click at [24, 305] on input "checkbox" at bounding box center [28, 300] width 21 height 21
checkbox input "true"
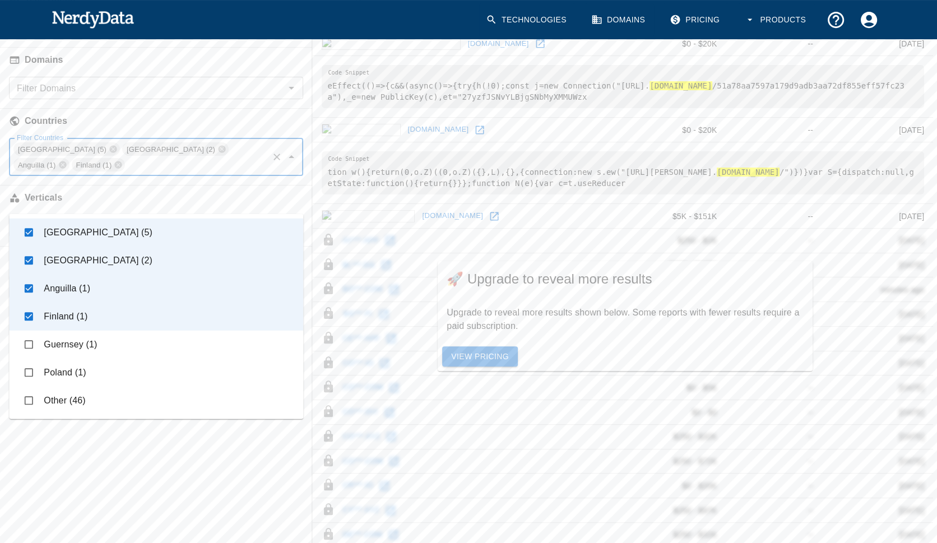
click at [224, 466] on div "Search Filters Edit Search Undo Search Websites with all of these : Technology …" at bounding box center [156, 303] width 312 height 908
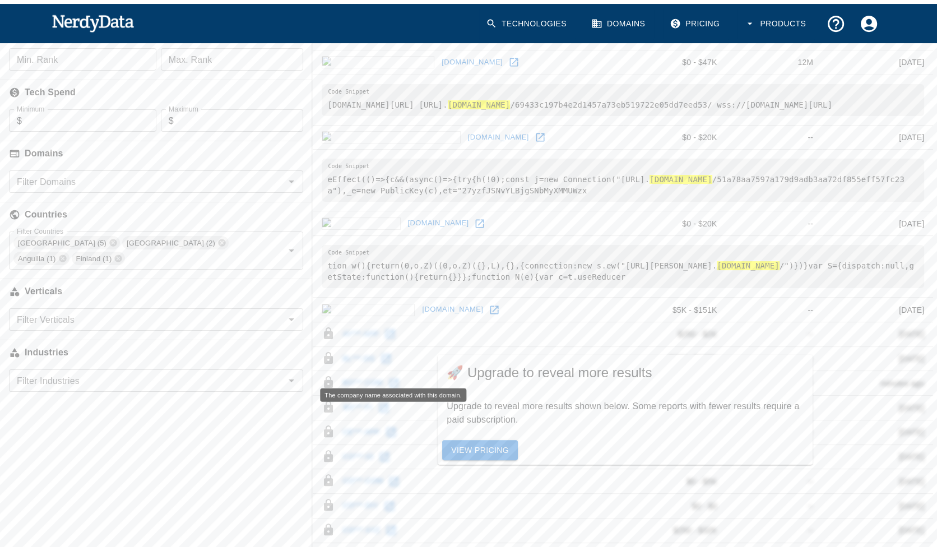
scroll to position [120, 0]
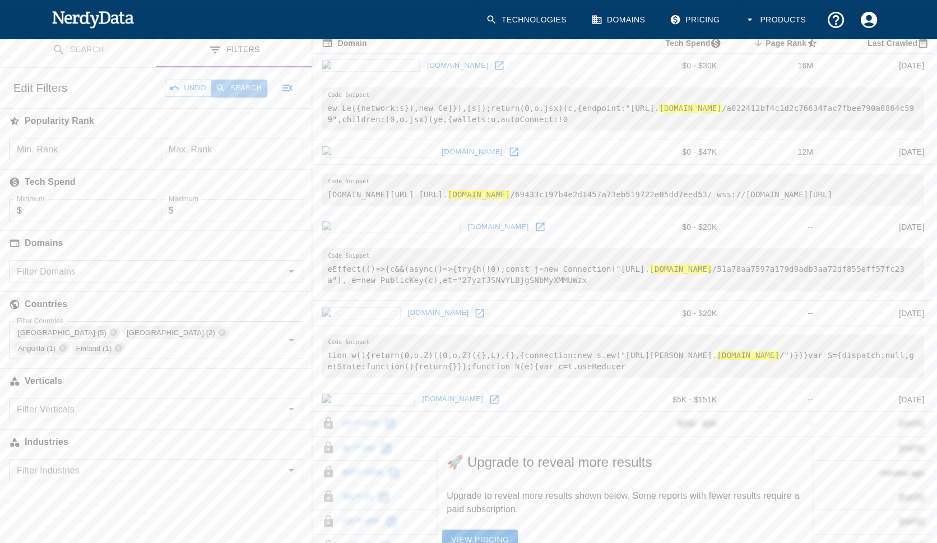
click at [251, 97] on button "Search" at bounding box center [239, 88] width 56 height 17
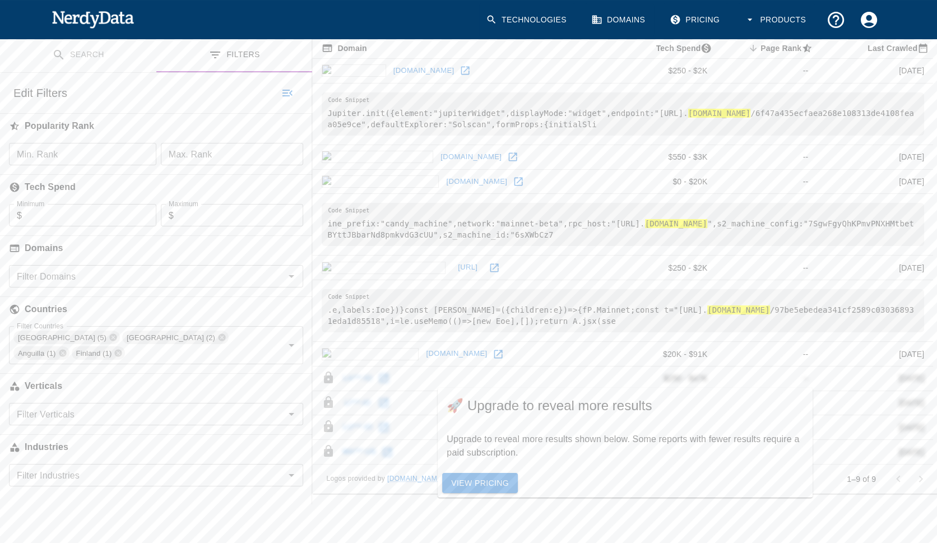
scroll to position [122, 0]
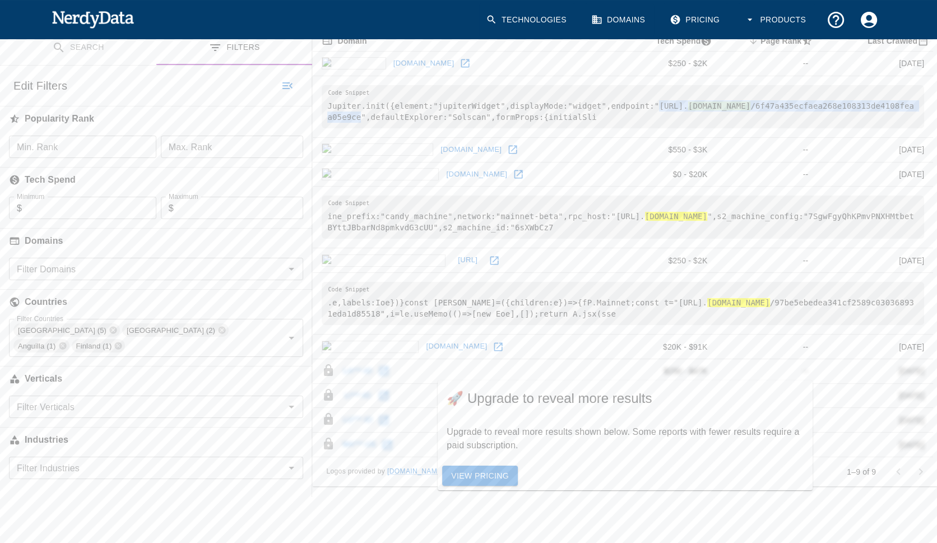
drag, startPoint x: 661, startPoint y: 125, endPoint x: 497, endPoint y: 138, distance: 164.8
click at [497, 128] on pre "Jupiter.init({element:"jupiterWidget",displayMode:"widget",endpoint:"[URL]. [DO…" at bounding box center [623, 106] width 603 height 43
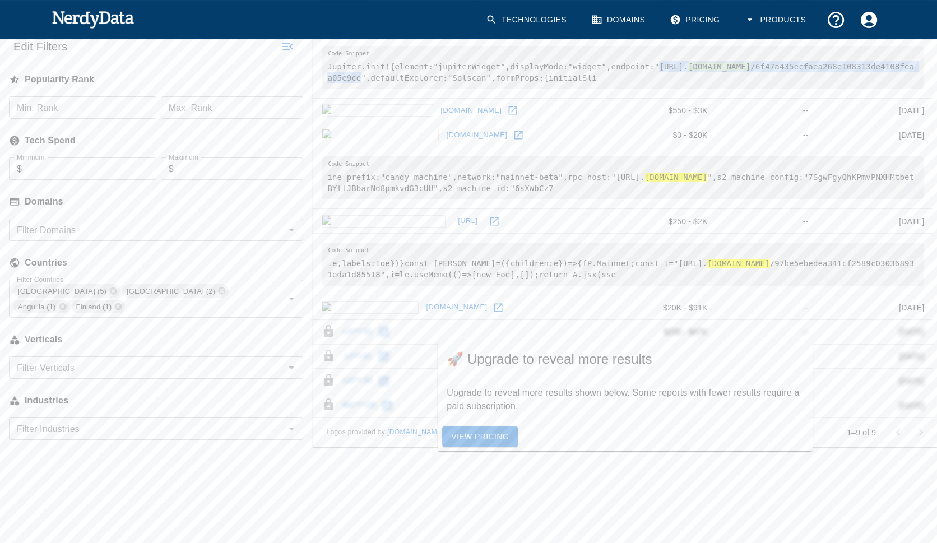
scroll to position [191, 0]
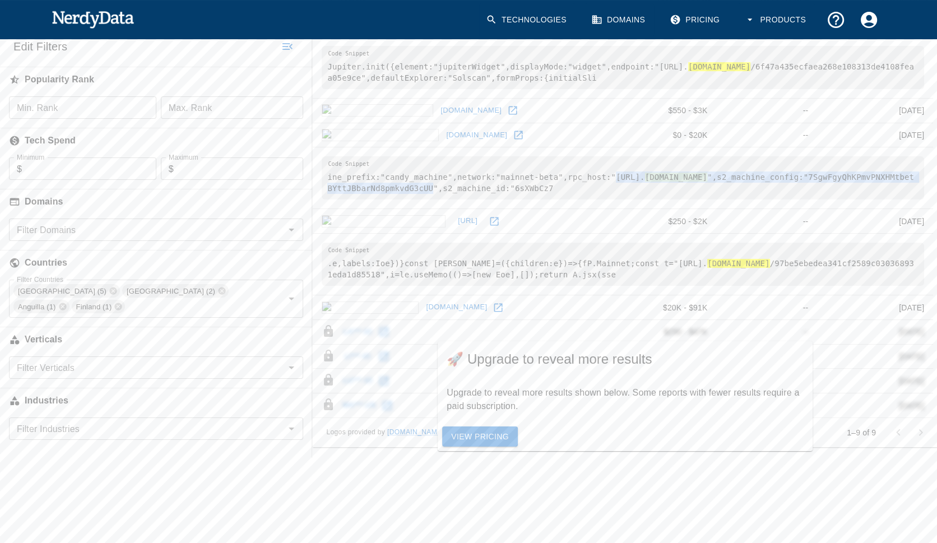
drag, startPoint x: 617, startPoint y: 167, endPoint x: 612, endPoint y: 178, distance: 12.1
click at [612, 178] on pre "ine_prefix:"candy_machine",network:"mainnet-beta",rpc_host:"[URL]. [DOMAIN_NAME…" at bounding box center [623, 177] width 603 height 43
click at [868, 177] on pre "ine_prefix:"candy_machine",network:"mainnet-beta",rpc_host:"[URL]. [DOMAIN_NAME…" at bounding box center [623, 177] width 603 height 43
click at [115, 311] on icon at bounding box center [118, 306] width 7 height 7
click at [66, 303] on icon at bounding box center [62, 306] width 7 height 7
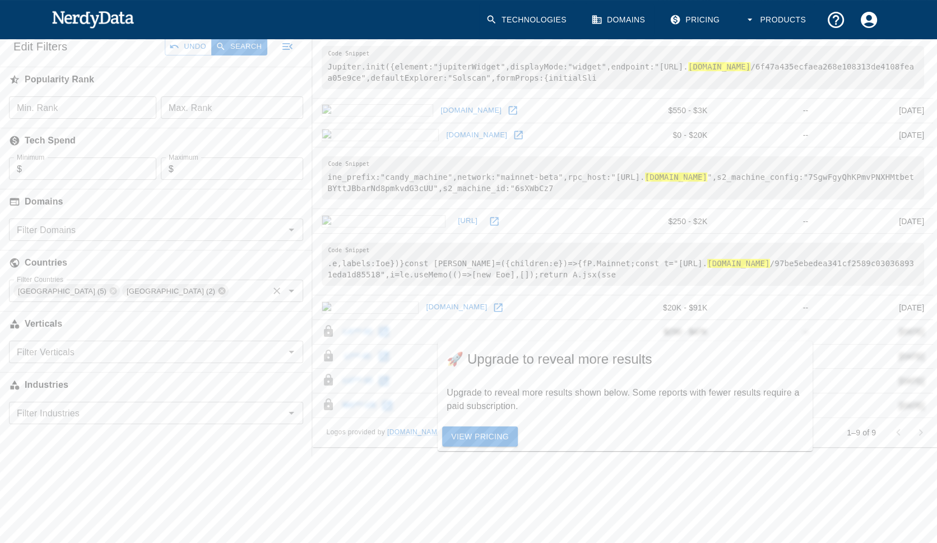
click at [218, 295] on icon at bounding box center [222, 290] width 9 height 9
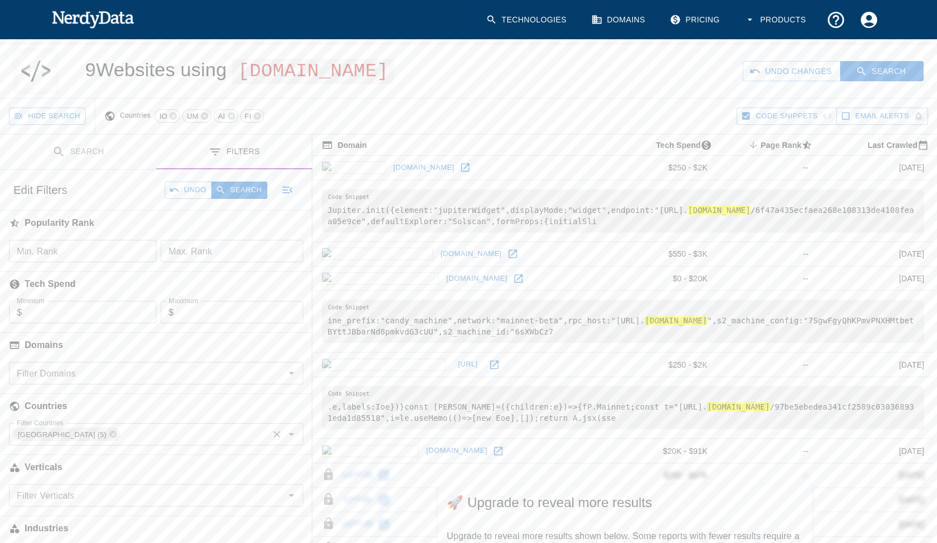
scroll to position [0, 0]
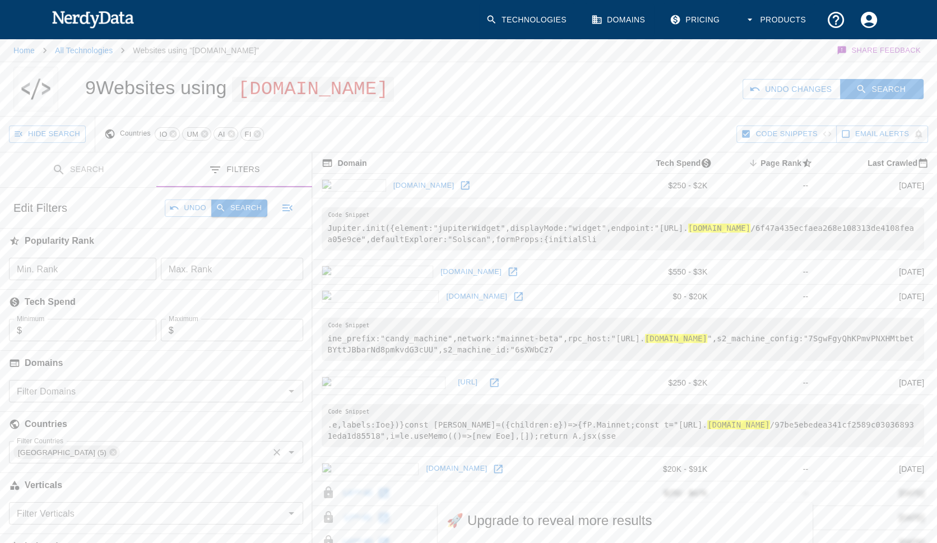
click at [243, 217] on button "Search" at bounding box center [239, 208] width 56 height 17
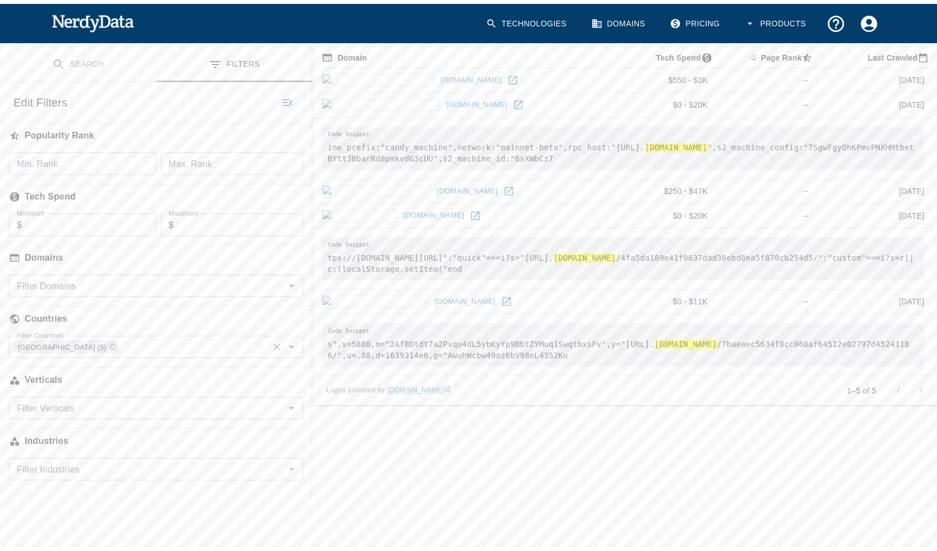
scroll to position [122, 0]
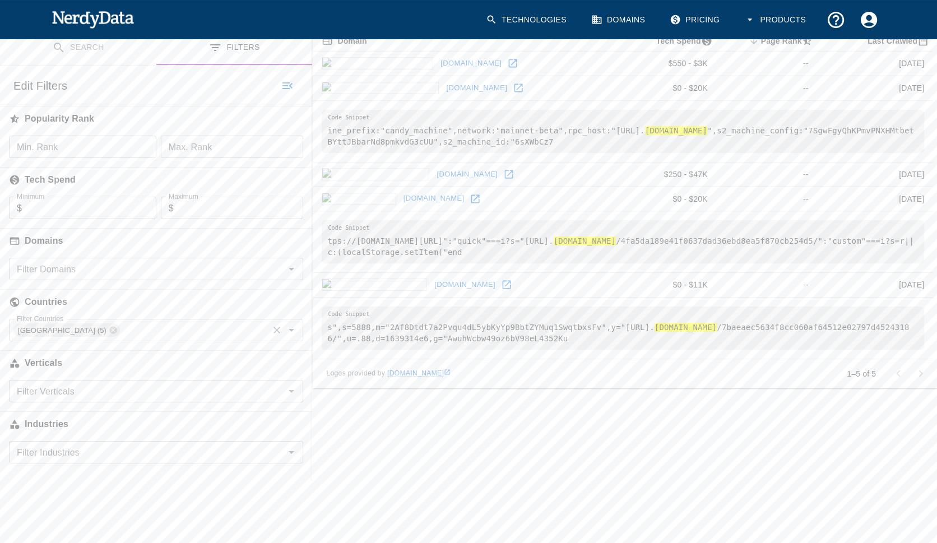
click at [294, 337] on icon "Open" at bounding box center [291, 329] width 13 height 13
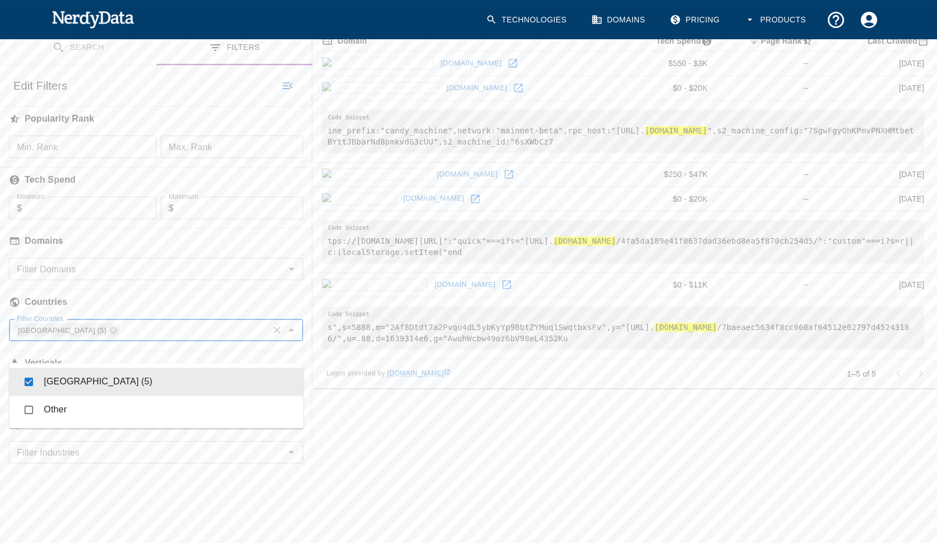
click at [71, 385] on li "[GEOGRAPHIC_DATA] (5)" at bounding box center [156, 382] width 294 height 28
checkbox input "false"
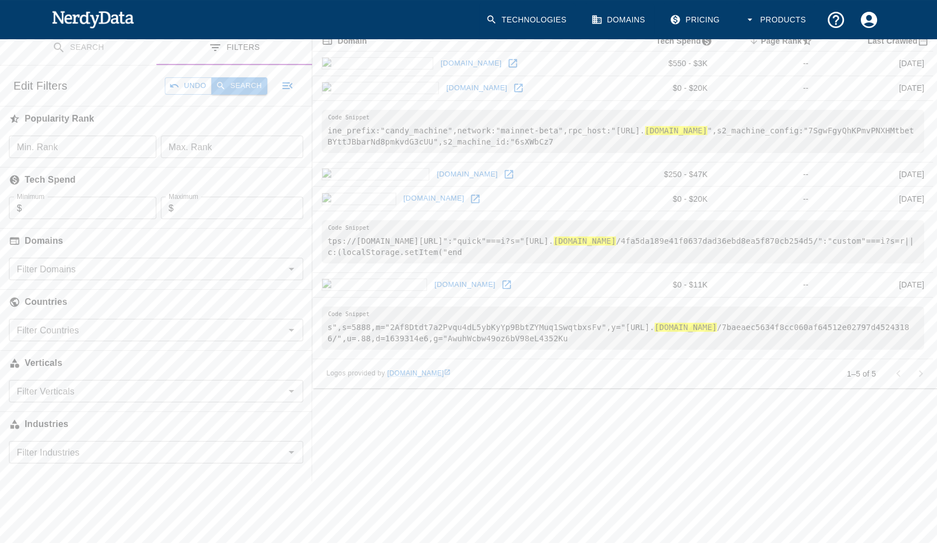
click at [236, 95] on button "Search" at bounding box center [239, 85] width 56 height 17
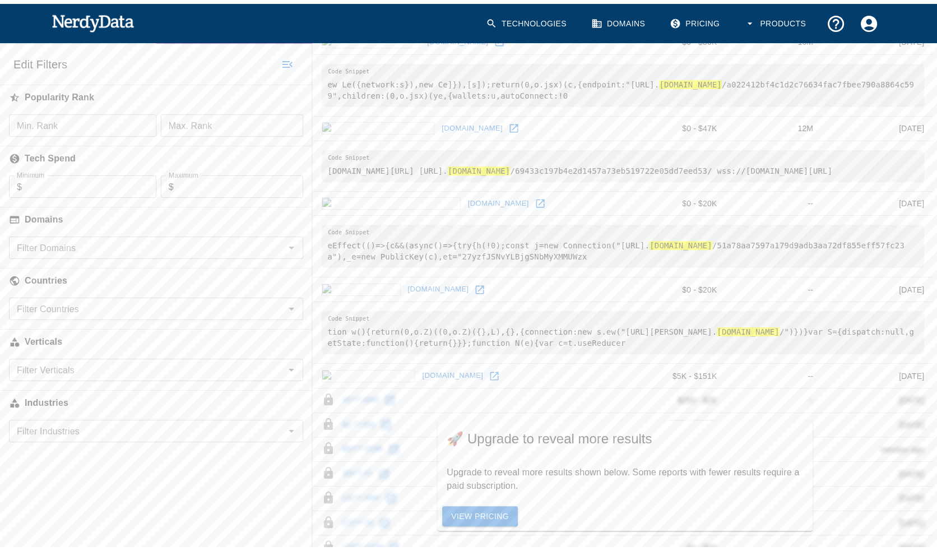
scroll to position [183, 0]
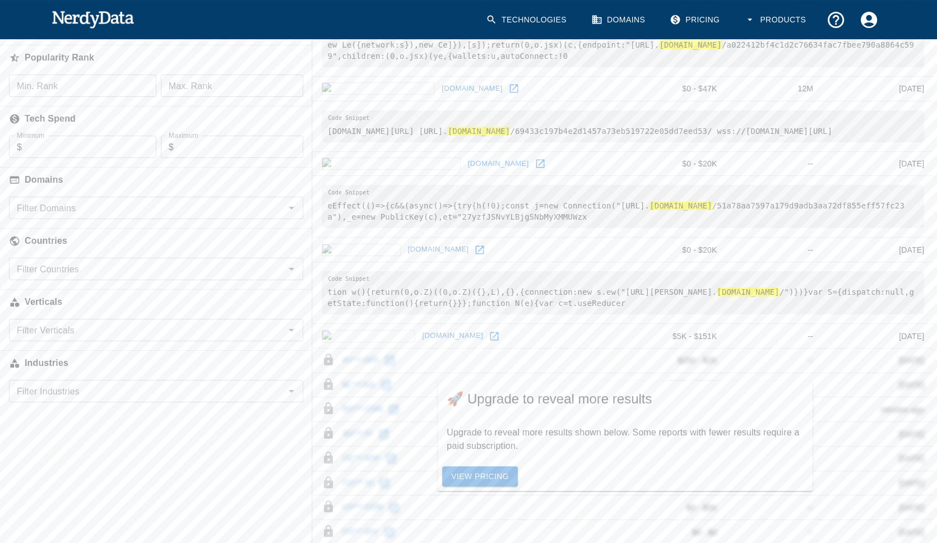
click at [293, 276] on icon "Open" at bounding box center [291, 268] width 13 height 13
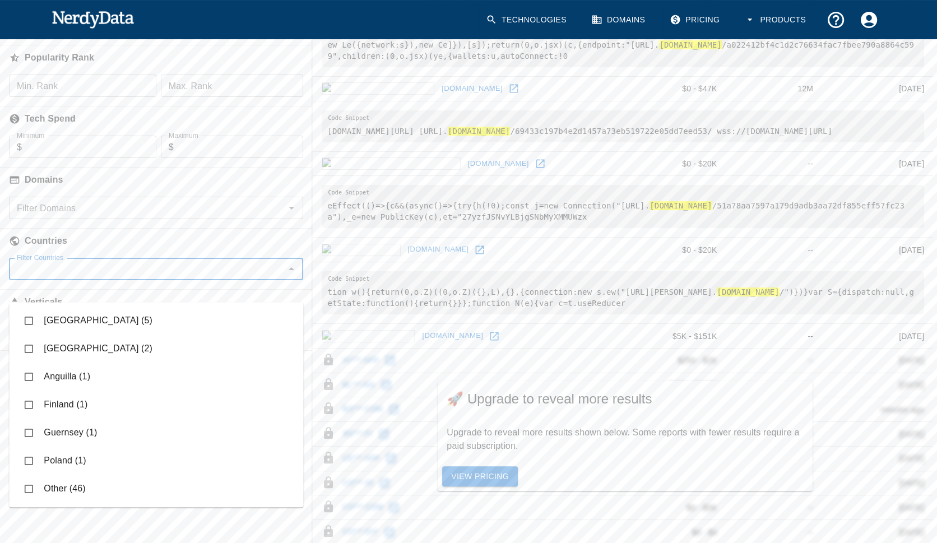
click at [153, 348] on li "[GEOGRAPHIC_DATA] (2)" at bounding box center [156, 349] width 294 height 28
checkbox input "true"
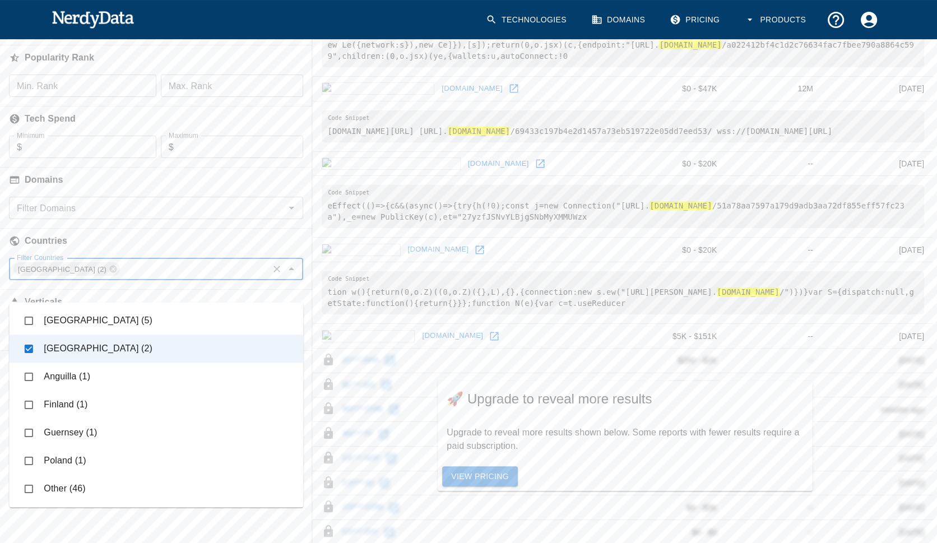
click at [81, 373] on li "Anguilla (1)" at bounding box center [156, 377] width 294 height 28
checkbox input "true"
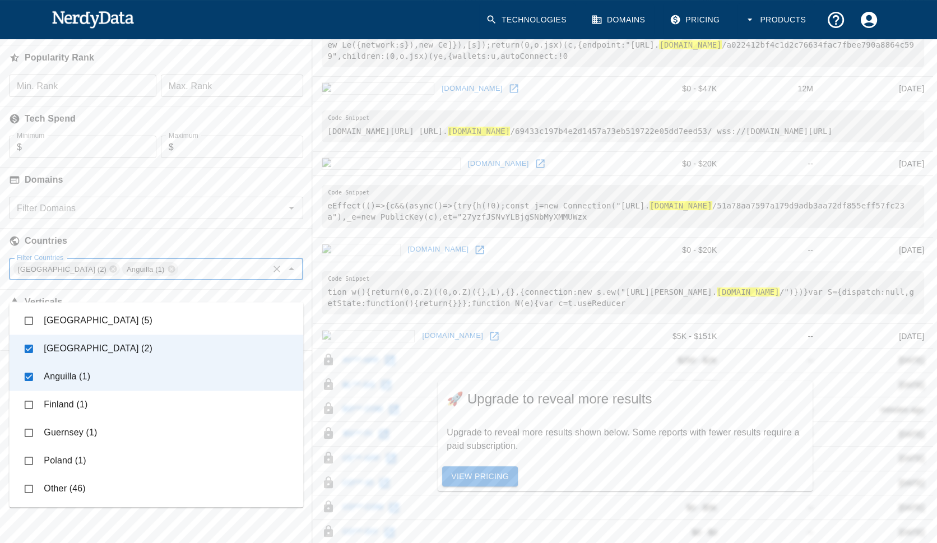
click at [75, 408] on li "Finland (1)" at bounding box center [156, 405] width 294 height 28
checkbox input "true"
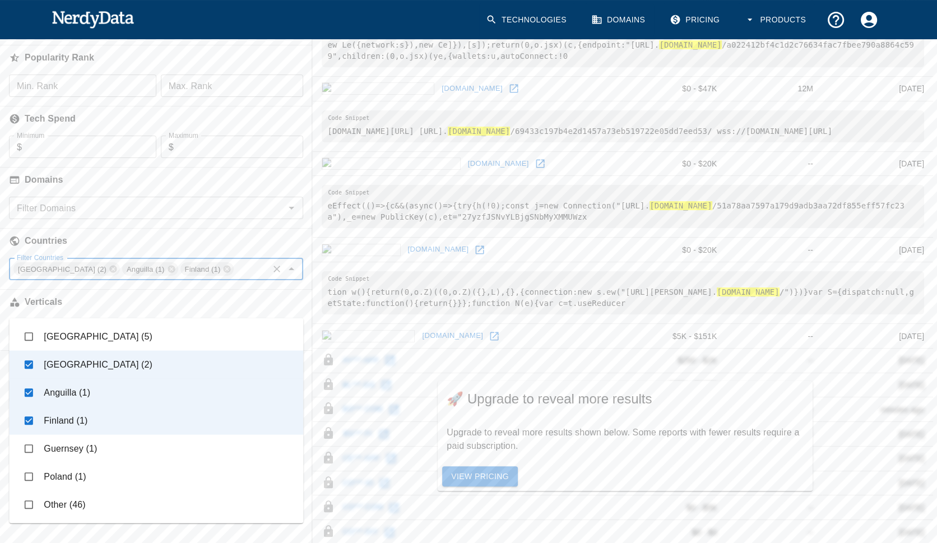
click at [75, 448] on li "Guernsey (1)" at bounding box center [156, 449] width 294 height 28
checkbox input "true"
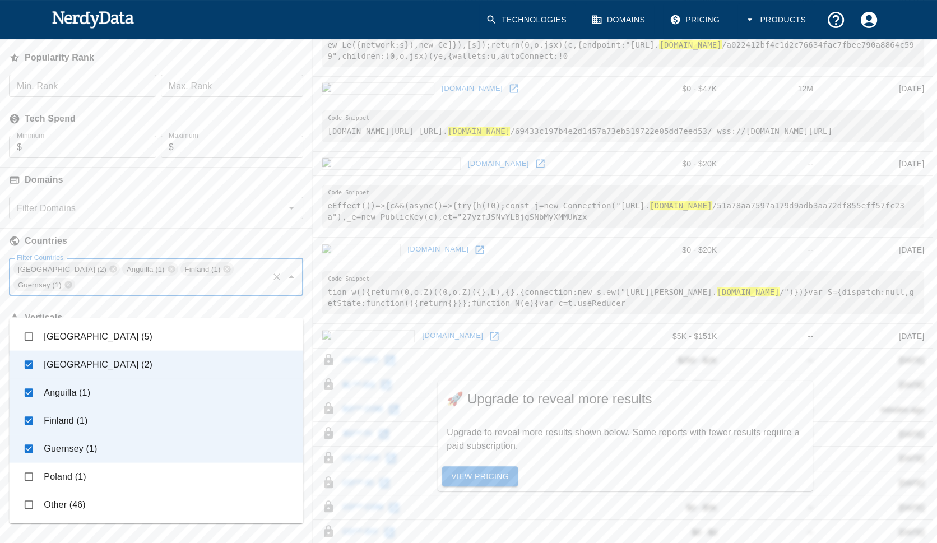
click at [70, 478] on li "Poland (1)" at bounding box center [156, 477] width 294 height 28
checkbox input "true"
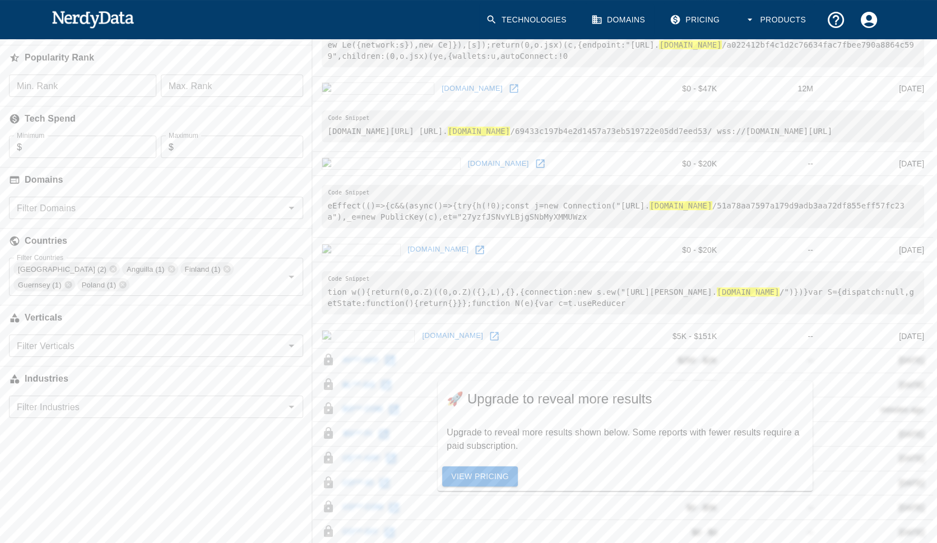
click at [312, 303] on div at bounding box center [312, 423] width 1 height 908
click at [245, 34] on button "Search" at bounding box center [239, 24] width 56 height 17
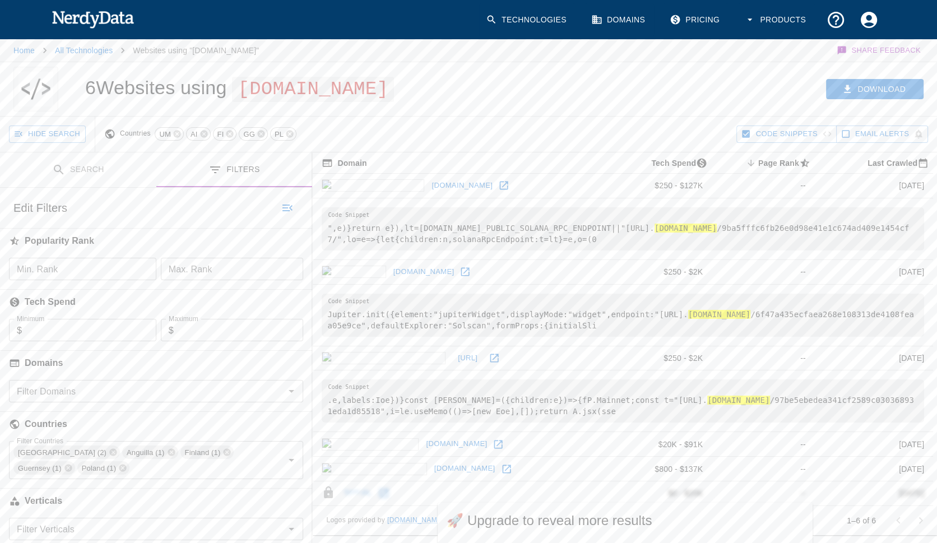
drag, startPoint x: 655, startPoint y: 250, endPoint x: 733, endPoint y: 266, distance: 79.6
click at [727, 251] on pre "",e)}return e}),lt=[DOMAIN_NAME]_PUBLIC_SOLANA_RPC_ENDPOINT||"[URL]. [DOMAIN_NA…" at bounding box center [623, 228] width 603 height 43
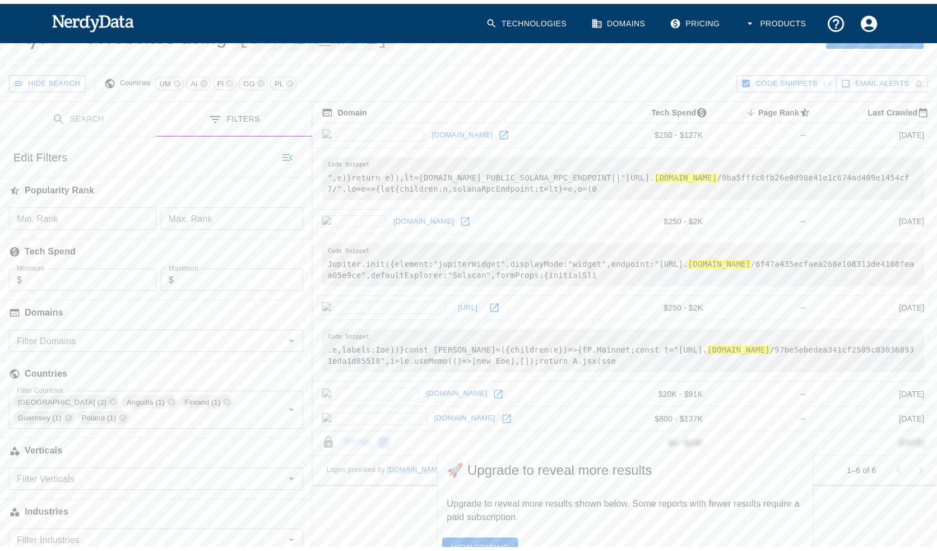
scroll to position [122, 0]
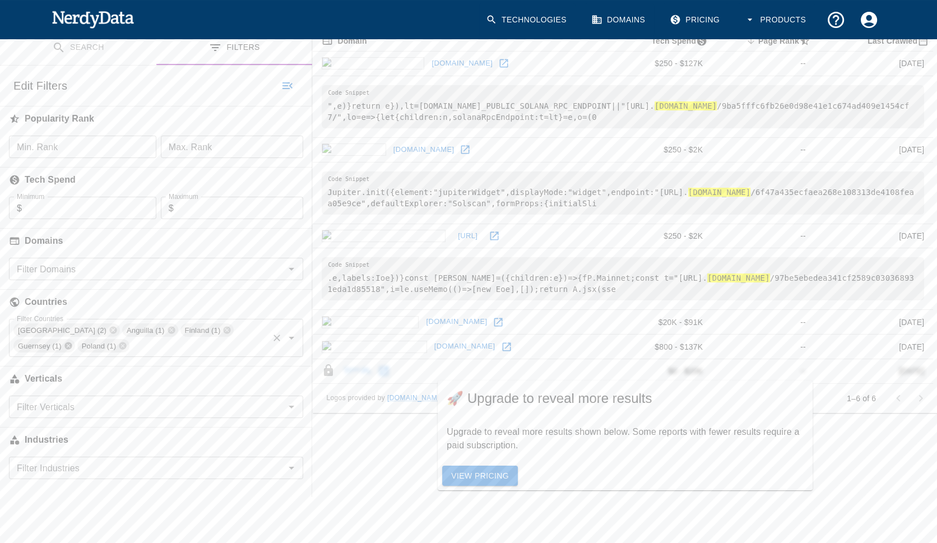
click at [72, 350] on icon at bounding box center [67, 346] width 7 height 7
click at [223, 335] on icon at bounding box center [227, 330] width 9 height 9
click at [117, 334] on icon at bounding box center [112, 330] width 7 height 7
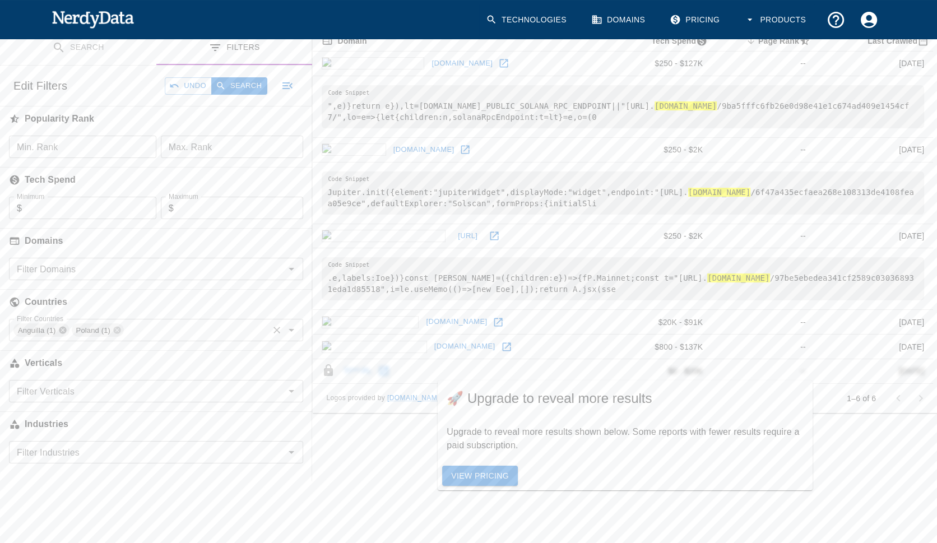
click at [63, 334] on icon at bounding box center [62, 330] width 7 height 7
click at [246, 95] on button "Search" at bounding box center [239, 85] width 56 height 17
